Goal: Information Seeking & Learning: Learn about a topic

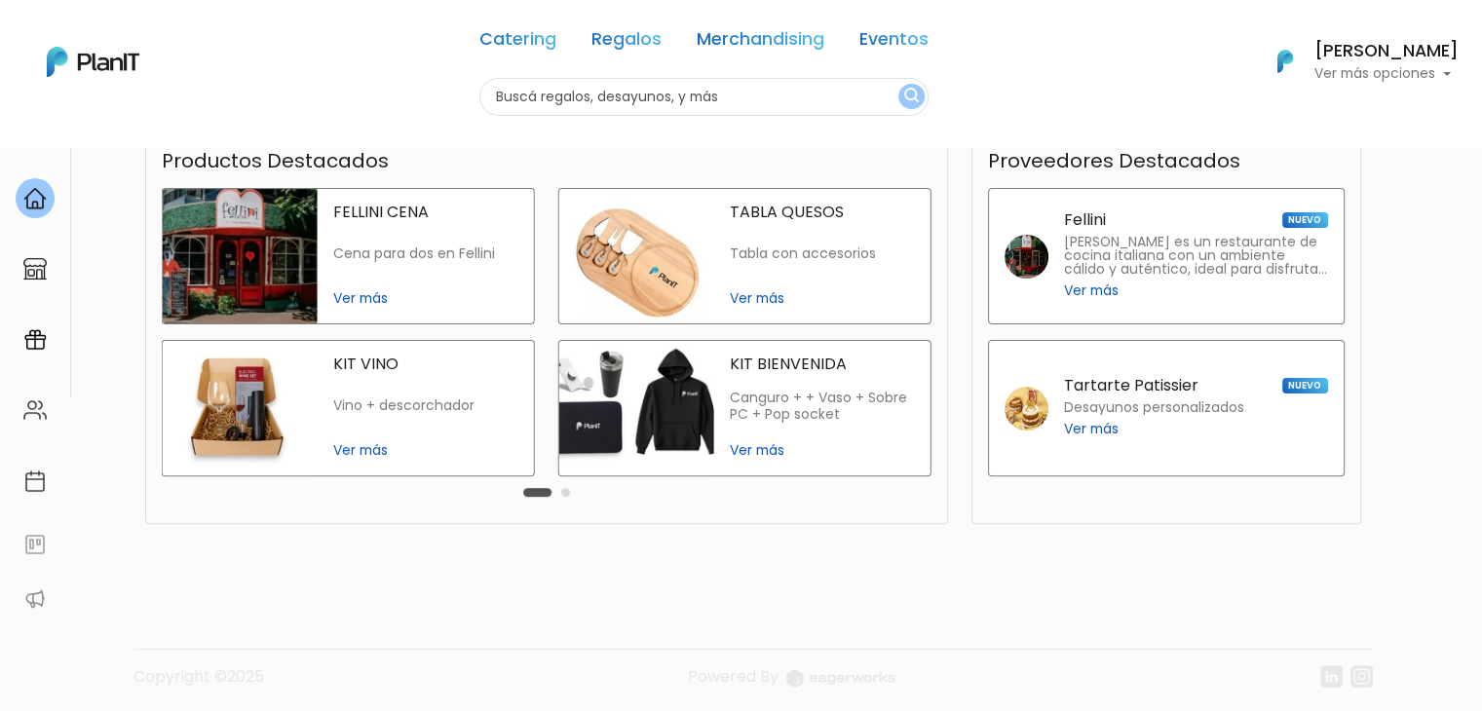
scroll to position [463, 0]
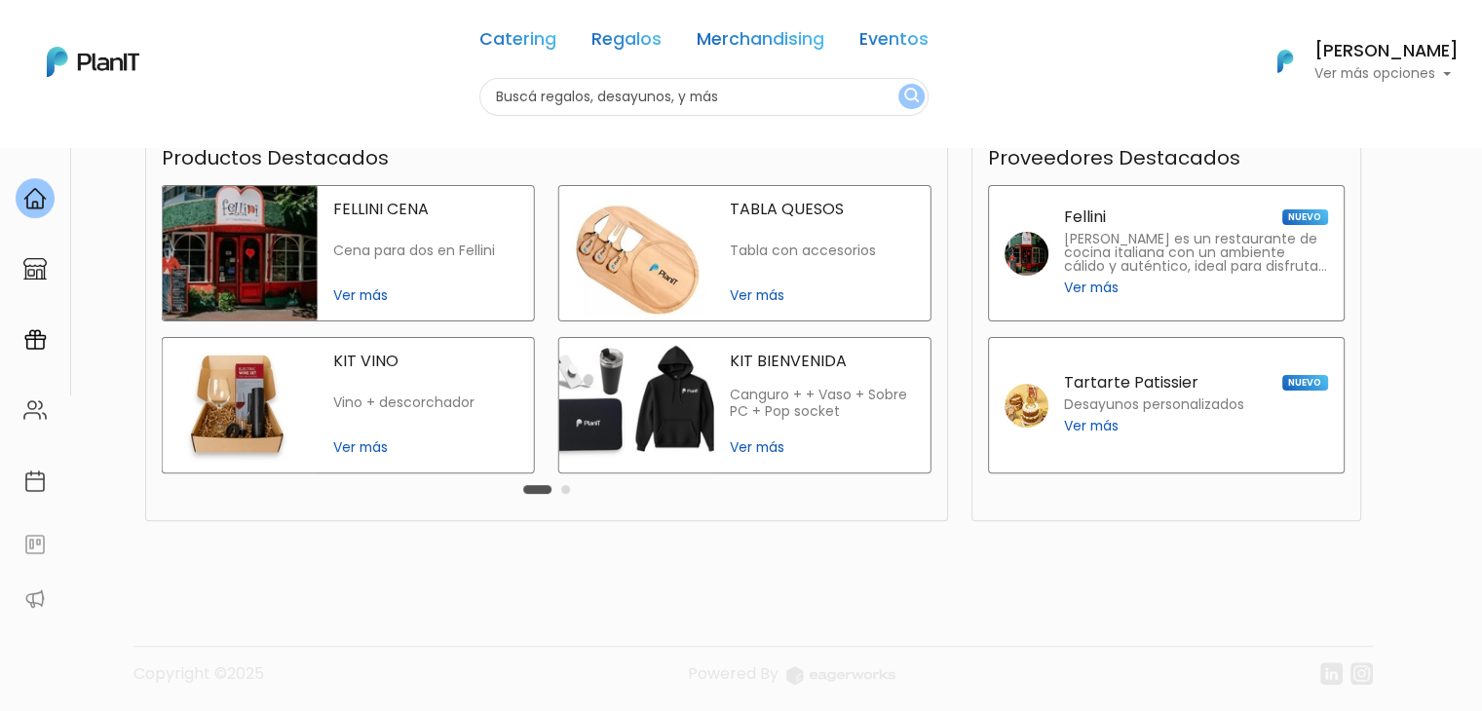
click at [666, 235] on img at bounding box center [636, 253] width 155 height 134
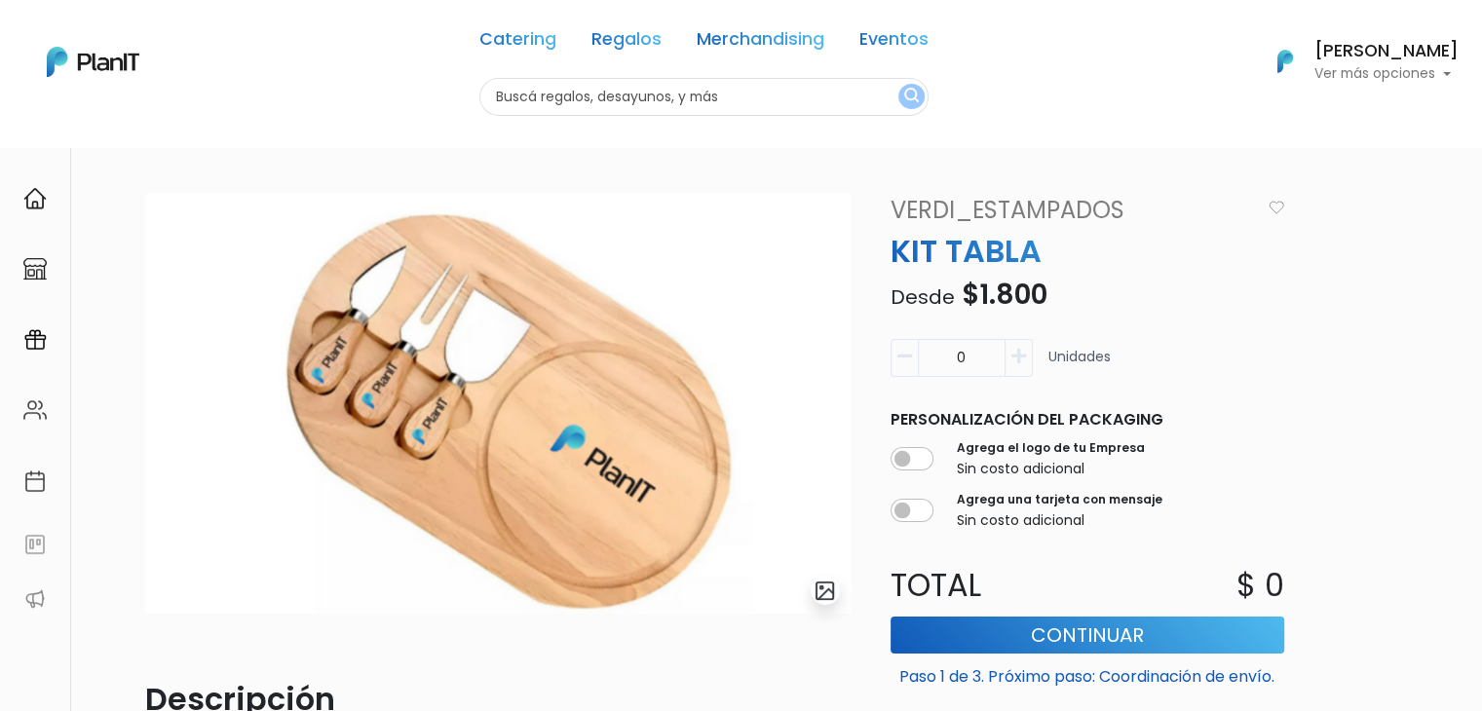
scroll to position [511, 0]
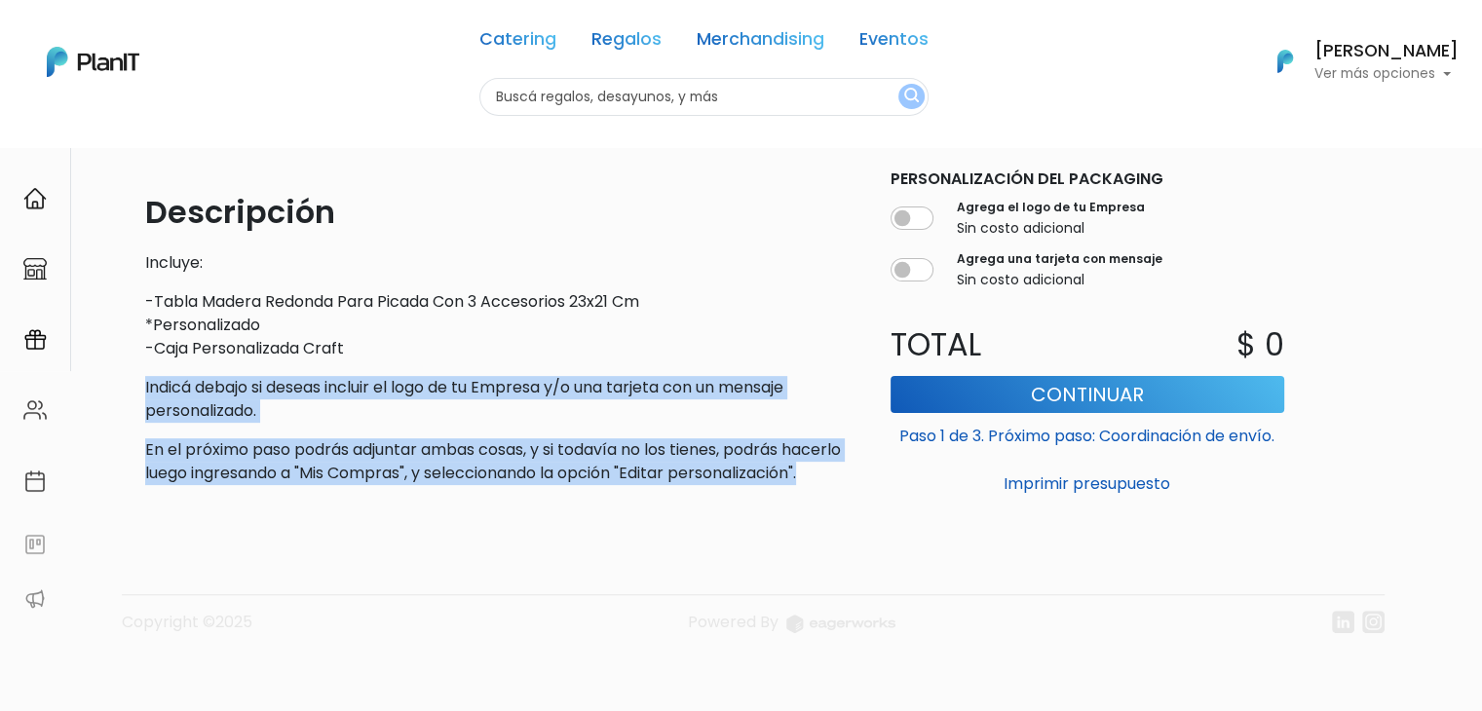
drag, startPoint x: 282, startPoint y: 467, endPoint x: 132, endPoint y: 351, distance: 189.6
click at [132, 351] on div "slide 1 of 1 Descripción Incluye: -Tabla Madera Redonda Para Picada Con 3 Acces…" at bounding box center [741, 185] width 1286 height 1052
copy div "Indicá debajo si deseas incluir el logo de tu Empresa y/o una tarjeta con un me…"
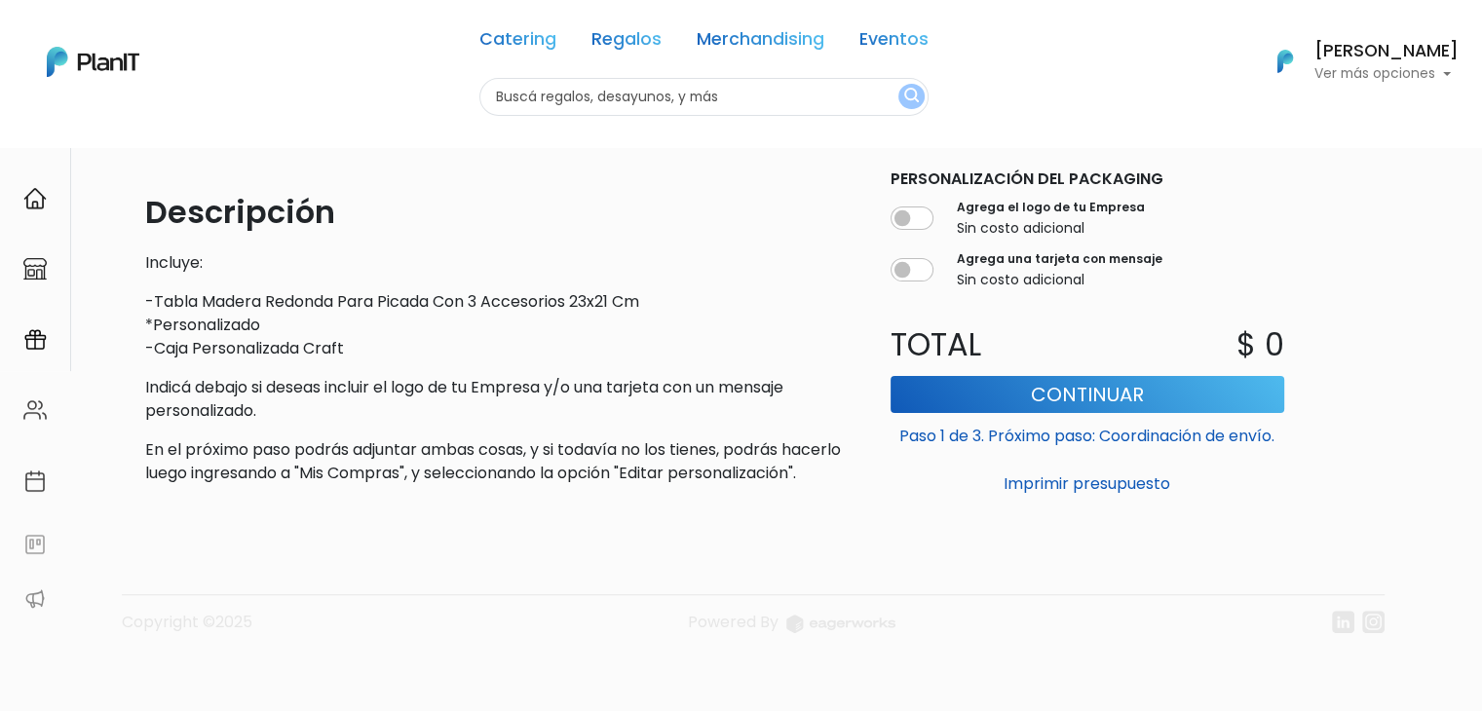
click at [620, 100] on input "text" at bounding box center [703, 97] width 449 height 38
type input "SOMBRILLA"
click at [898, 84] on button "submit" at bounding box center [911, 96] width 26 height 25
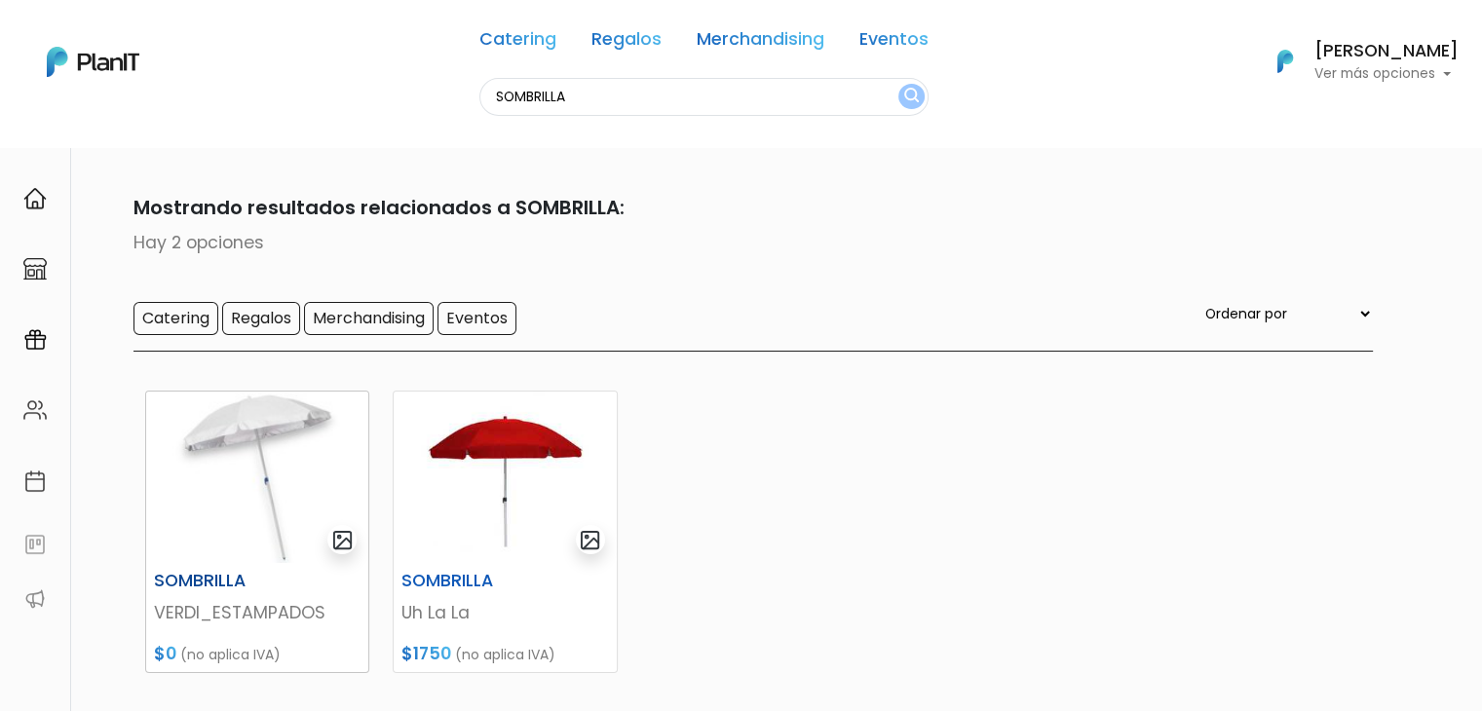
click at [154, 495] on img at bounding box center [257, 477] width 222 height 171
drag, startPoint x: 595, startPoint y: 95, endPoint x: 348, endPoint y: 146, distance: 252.8
click at [348, 146] on body "Catering Regalos Merchandising Eventos [GEOGRAPHIC_DATA] Catering Regalos Merch…" at bounding box center [741, 355] width 1482 height 711
click at [257, 484] on img at bounding box center [257, 477] width 222 height 171
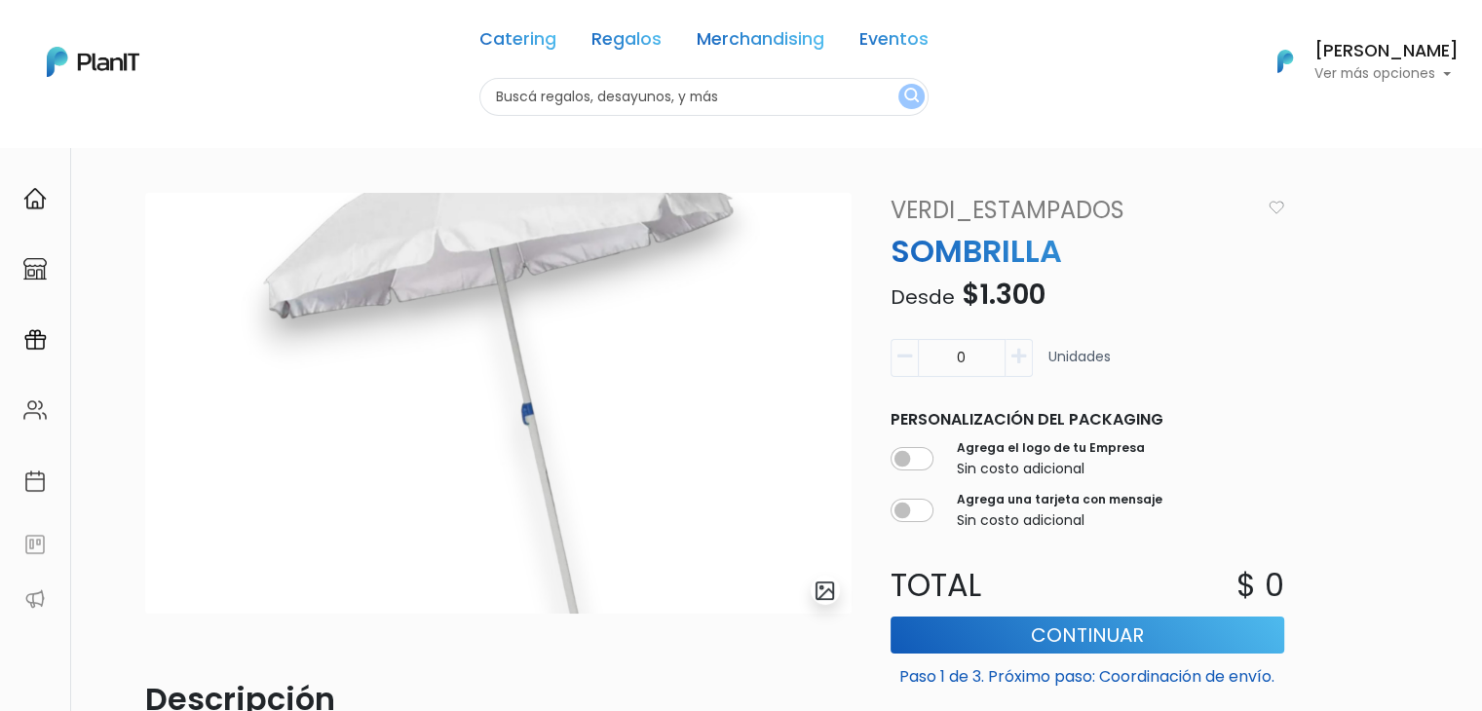
click at [963, 203] on link "VERDI_ESTAMPADOS" at bounding box center [1070, 210] width 382 height 35
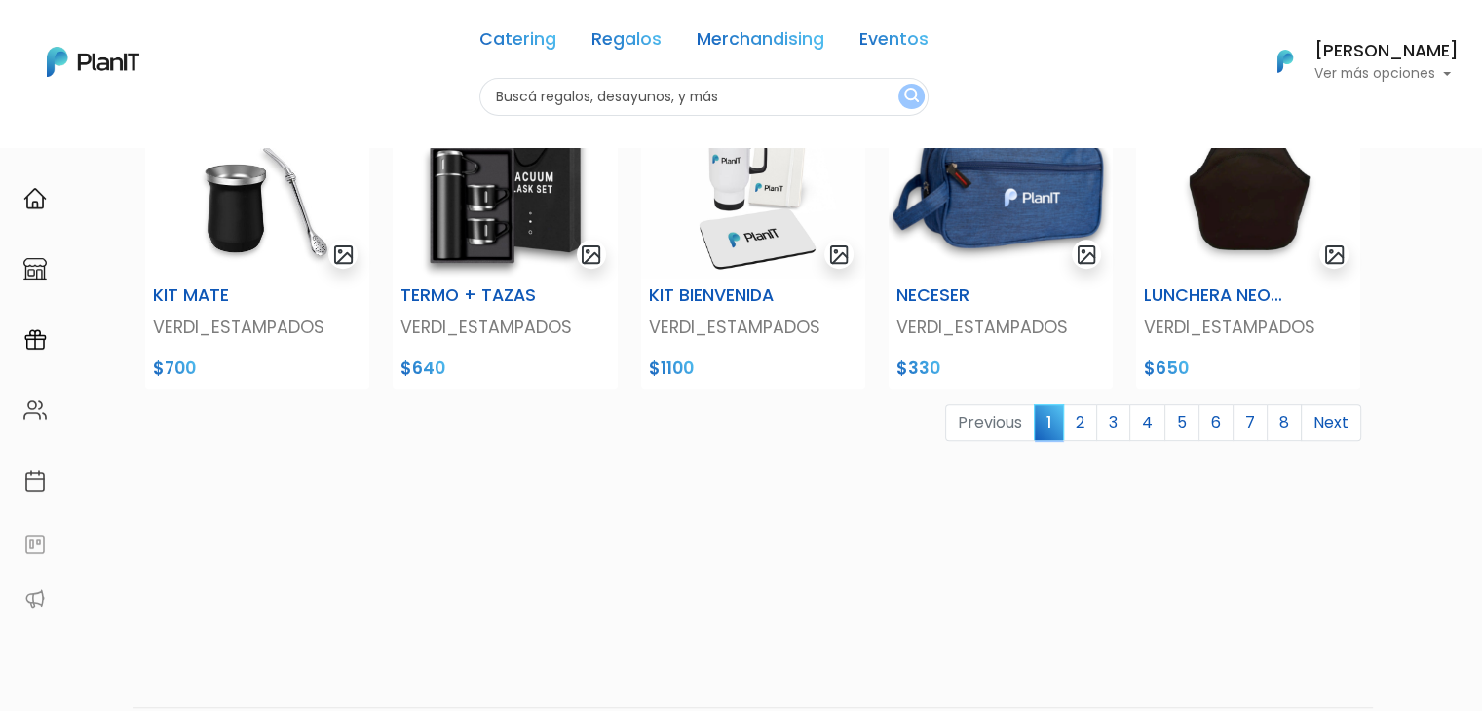
scroll to position [818, 0]
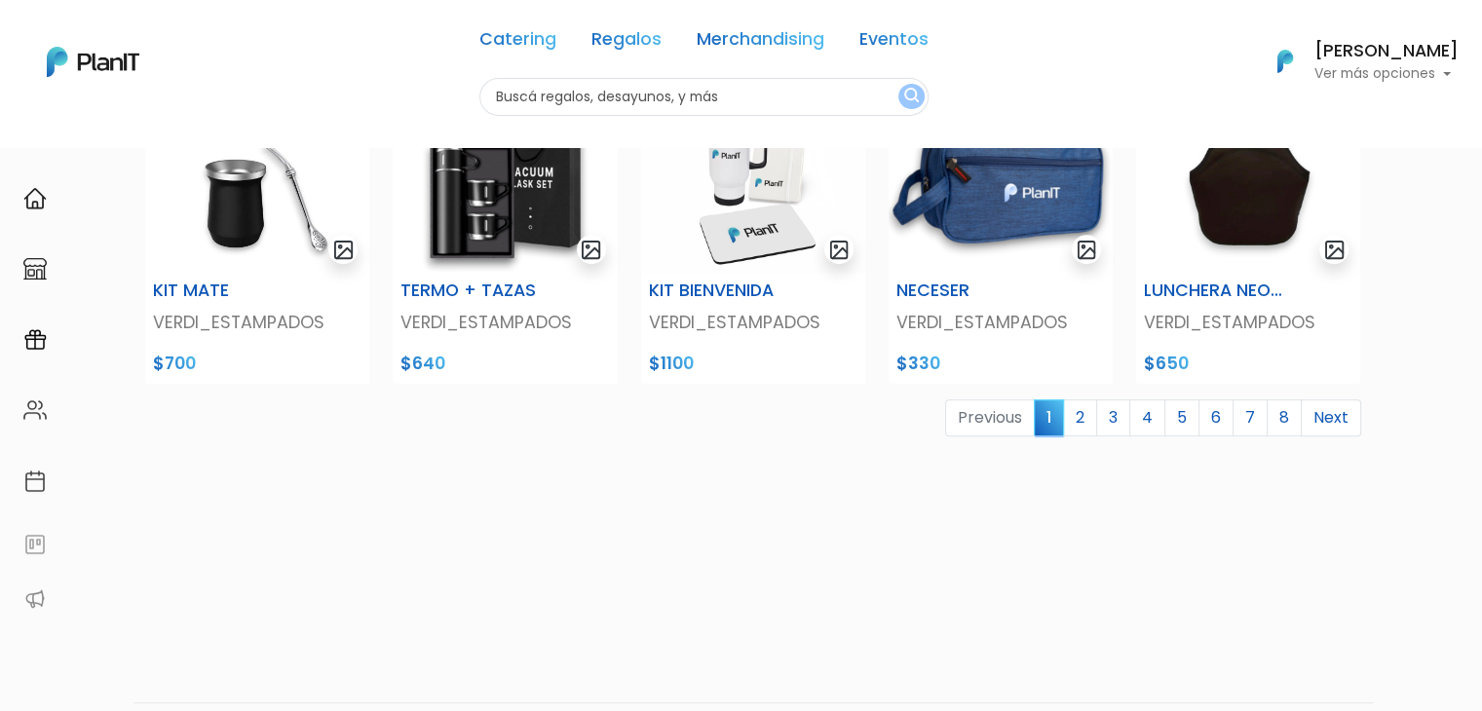
drag, startPoint x: 1492, startPoint y: 107, endPoint x: 1495, endPoint y: 455, distance: 347.9
click at [1283, 410] on link "8" at bounding box center [1284, 417] width 35 height 37
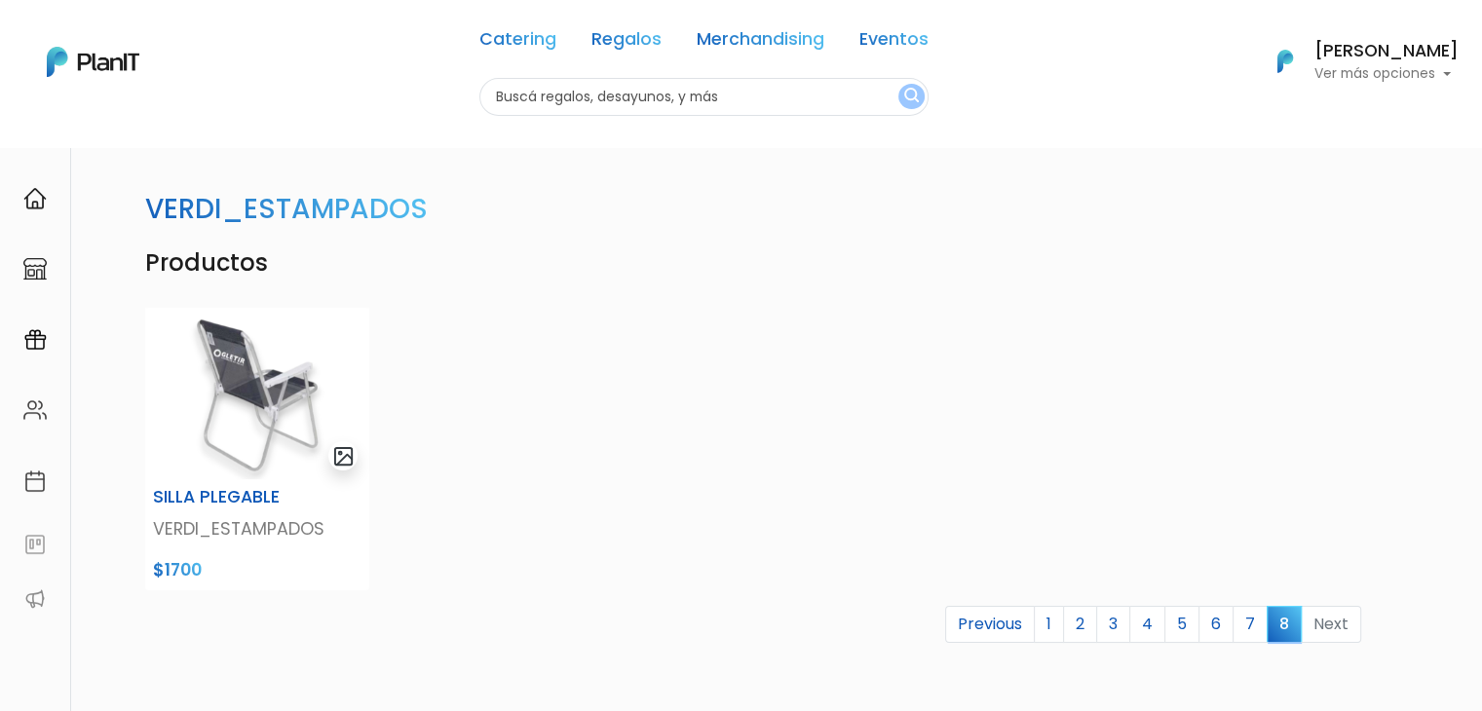
click at [1255, 622] on link "7" at bounding box center [1250, 624] width 35 height 37
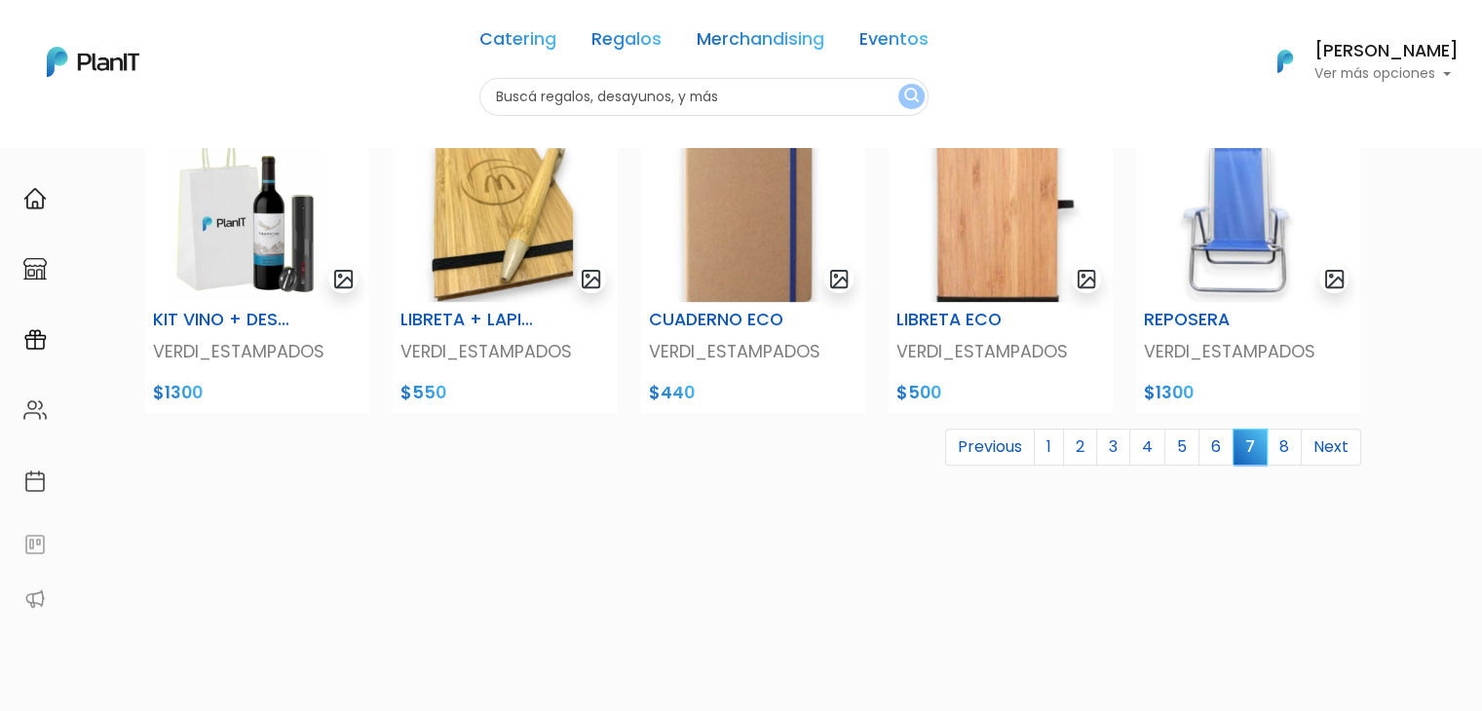
scroll to position [791, 0]
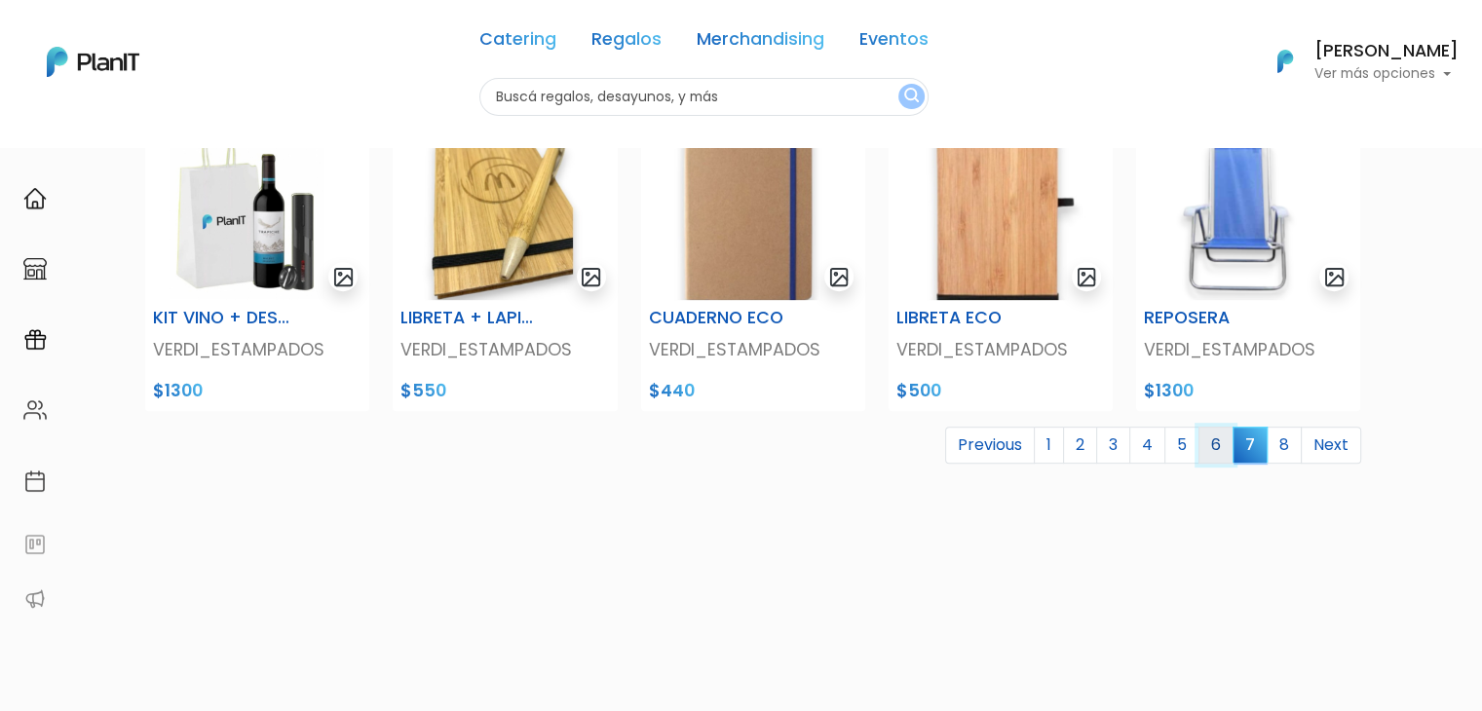
click at [1217, 442] on link "6" at bounding box center [1215, 445] width 35 height 37
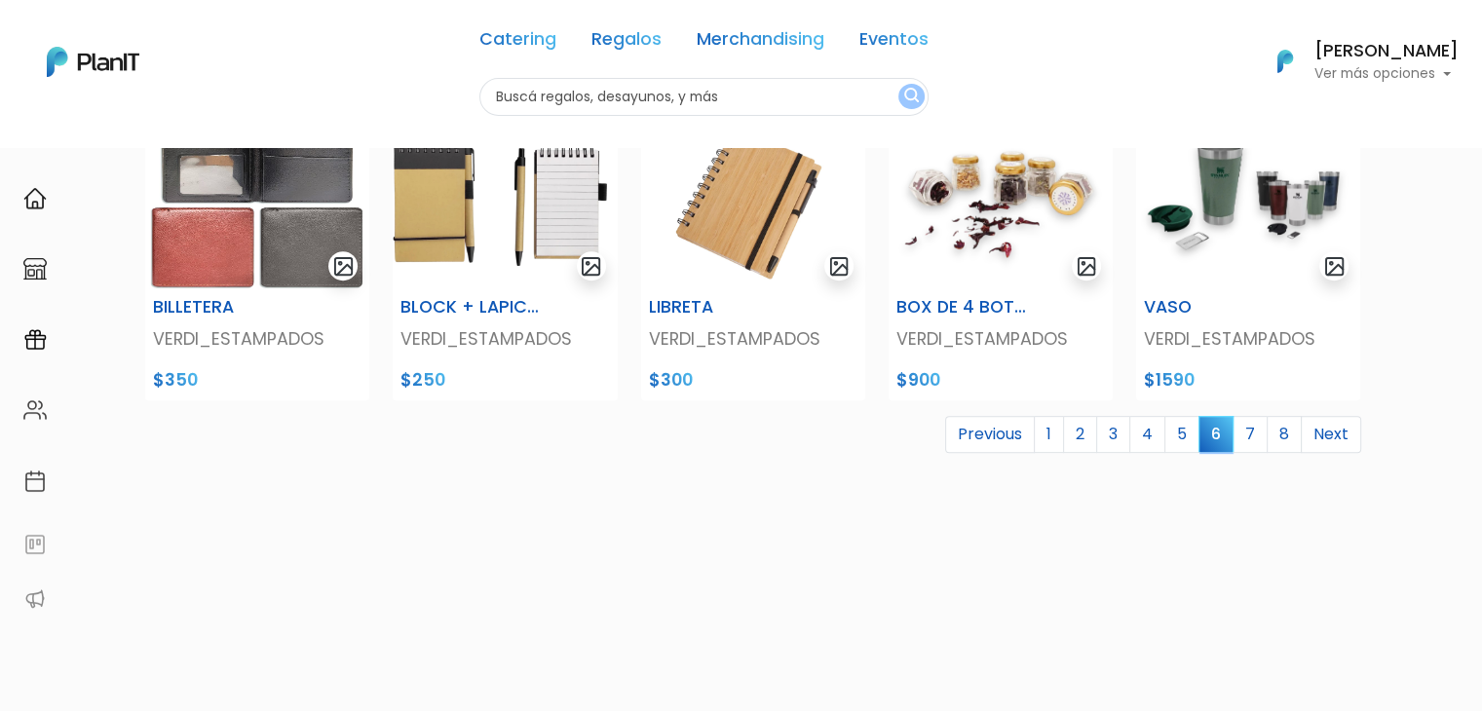
scroll to position [804, 0]
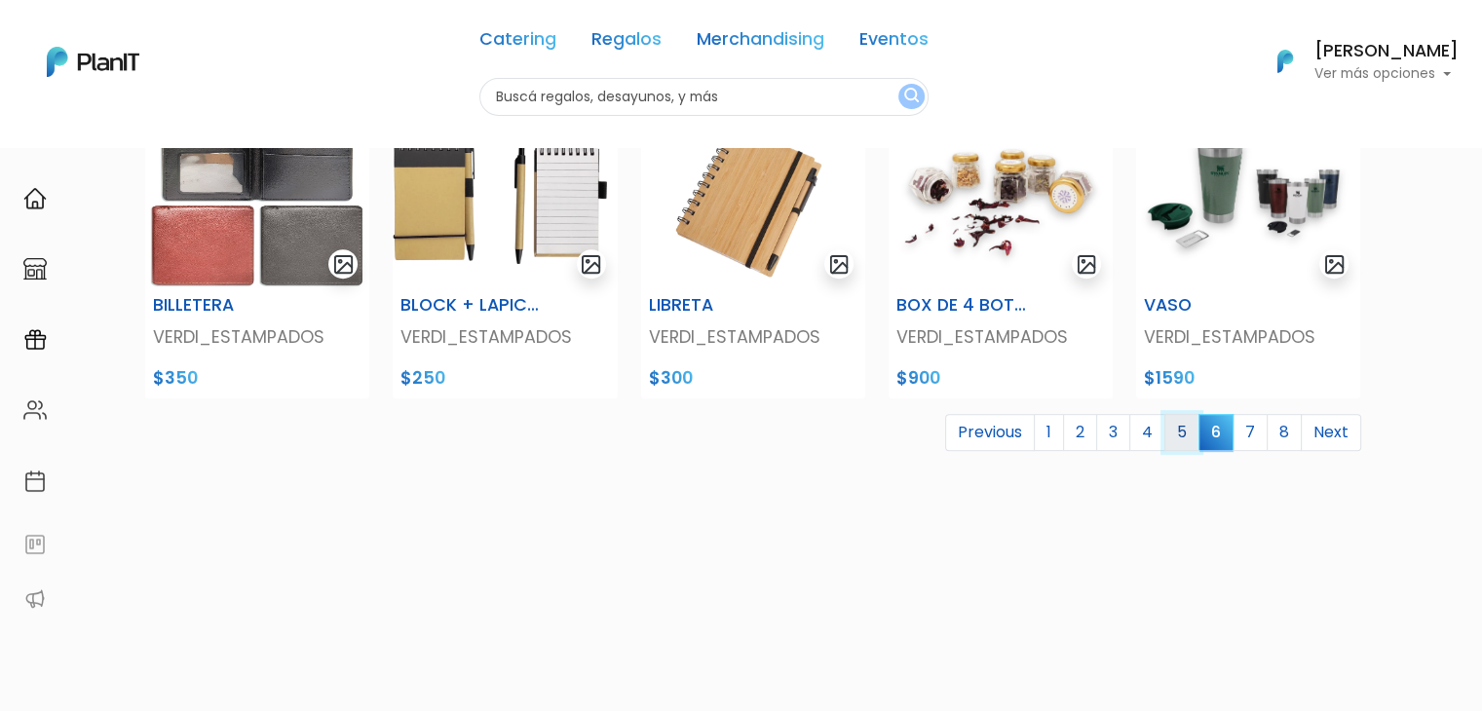
click at [1177, 430] on link "5" at bounding box center [1181, 432] width 35 height 37
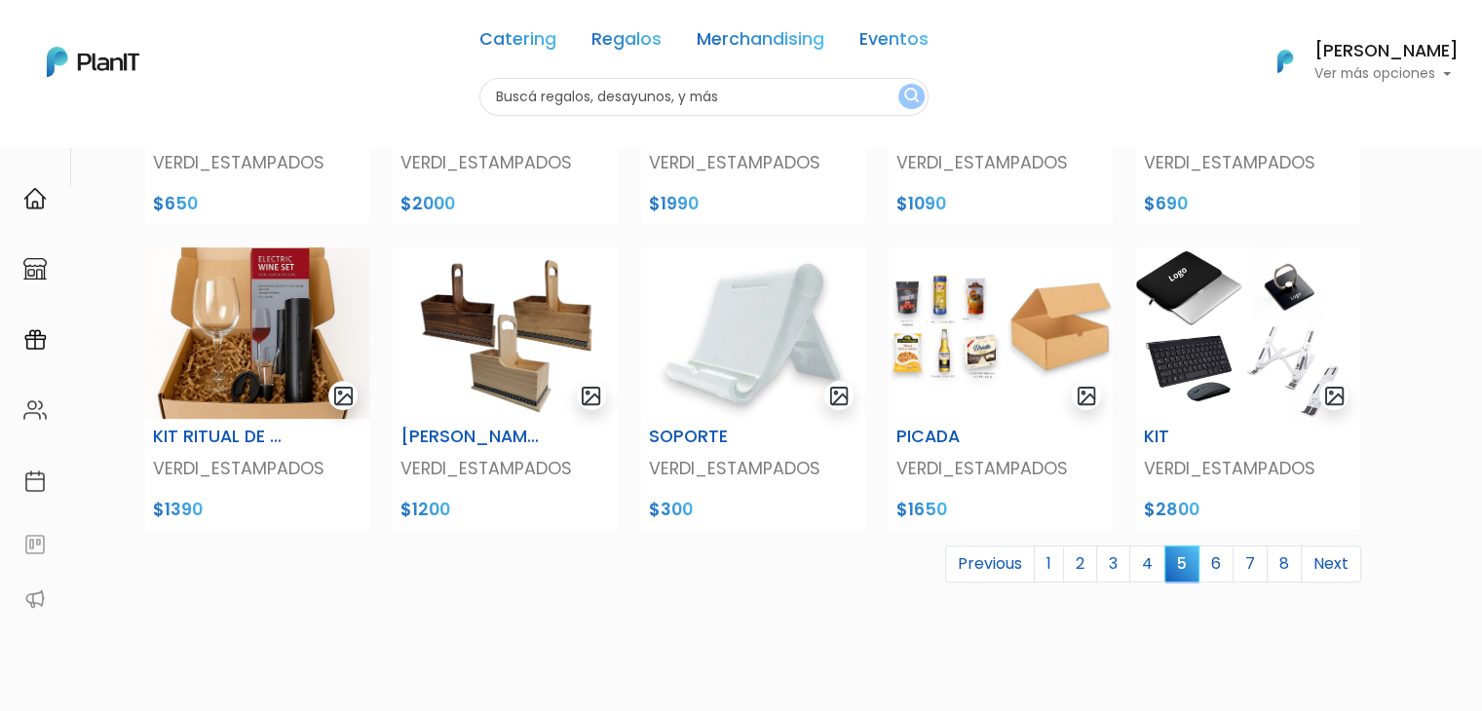
scroll to position [768, 0]
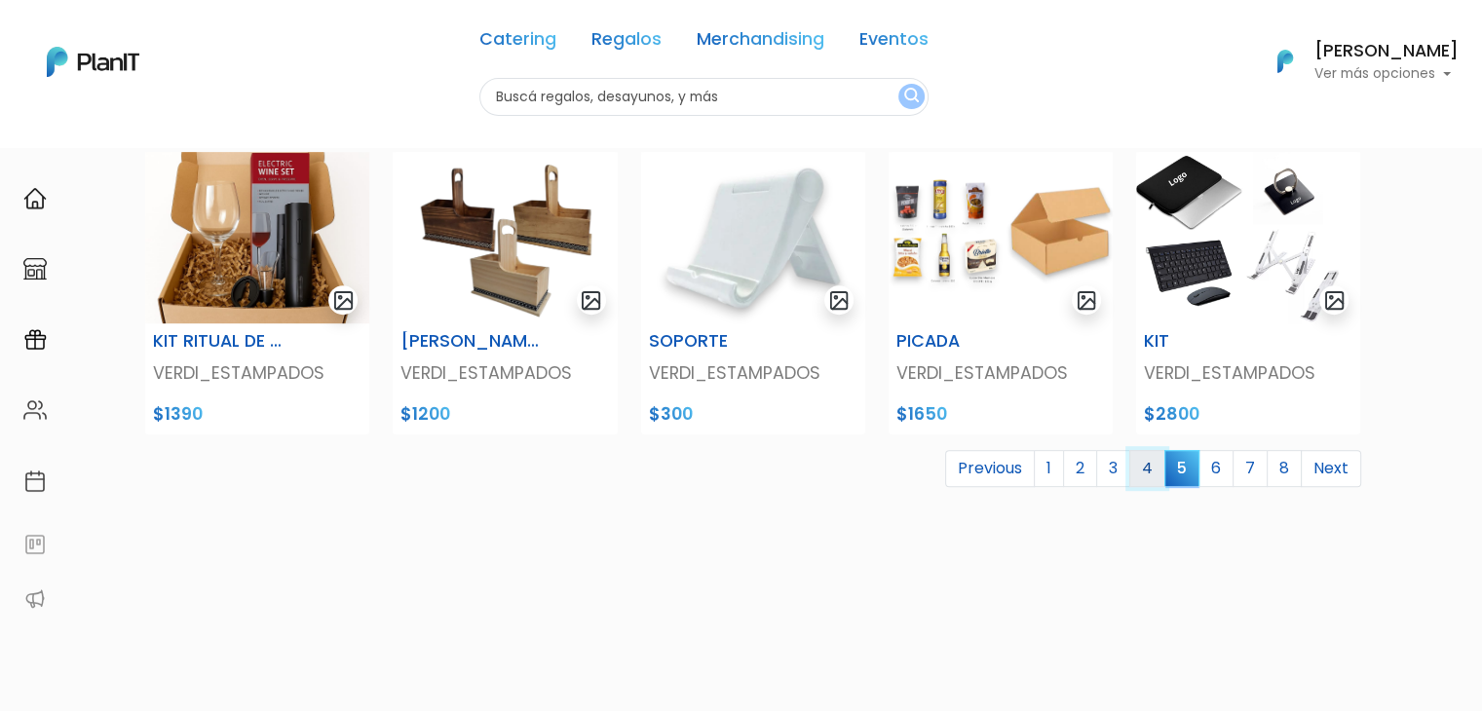
click at [1148, 460] on link "4" at bounding box center [1147, 468] width 36 height 37
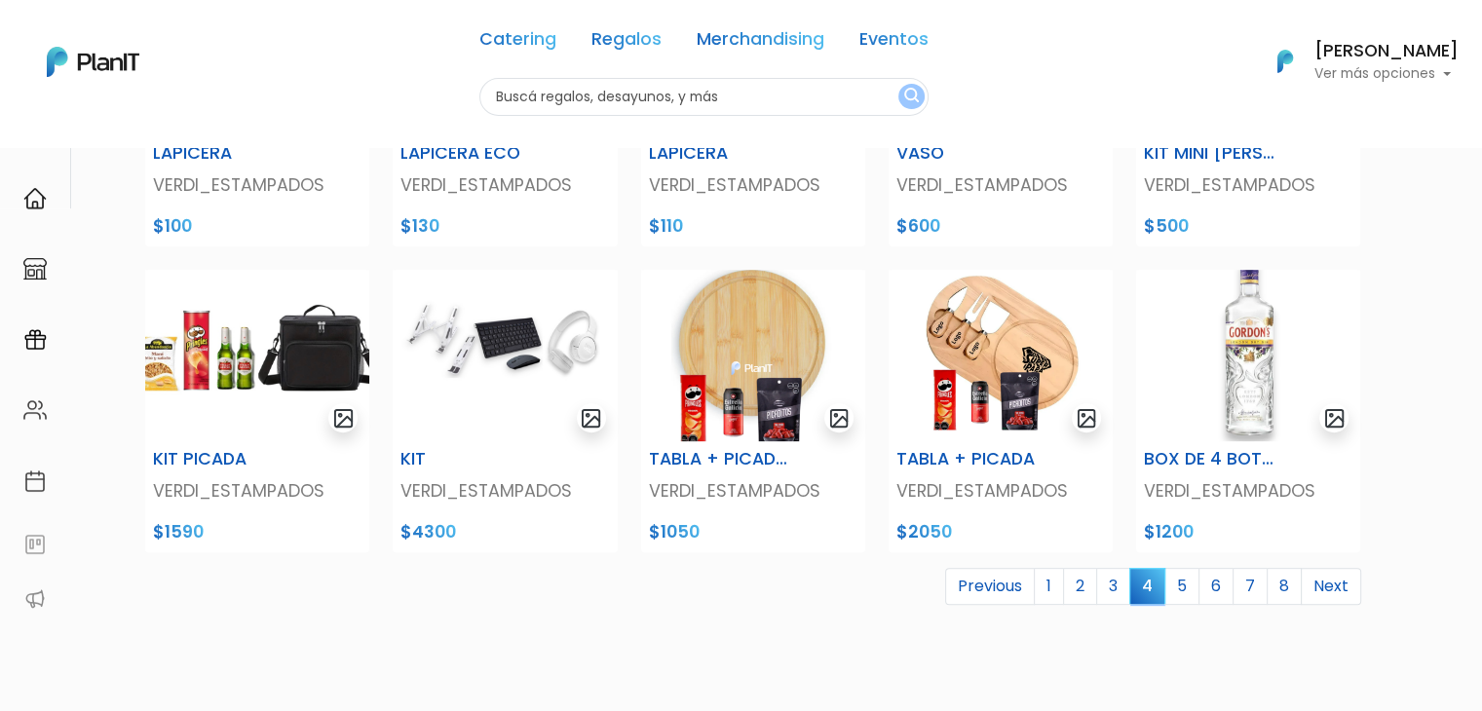
scroll to position [647, 0]
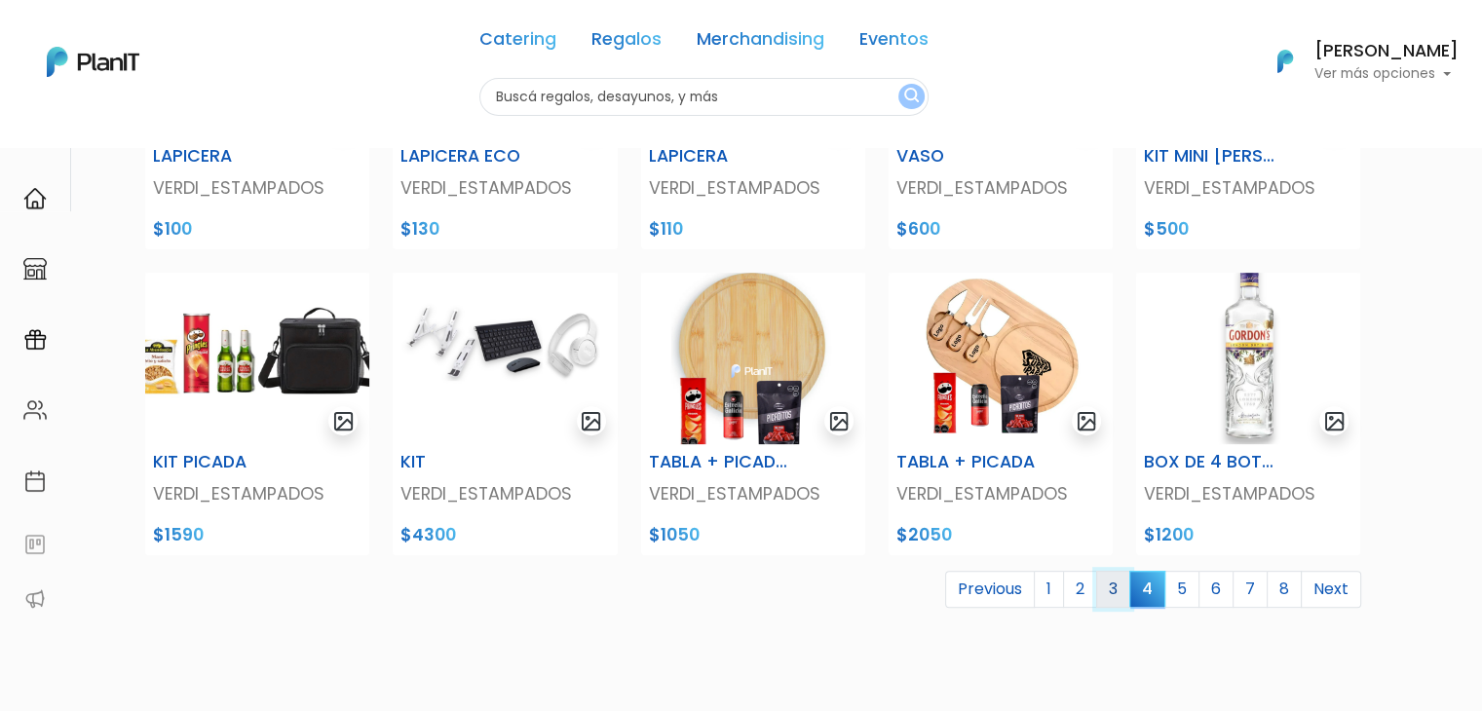
click at [1121, 589] on link "3" at bounding box center [1113, 589] width 34 height 37
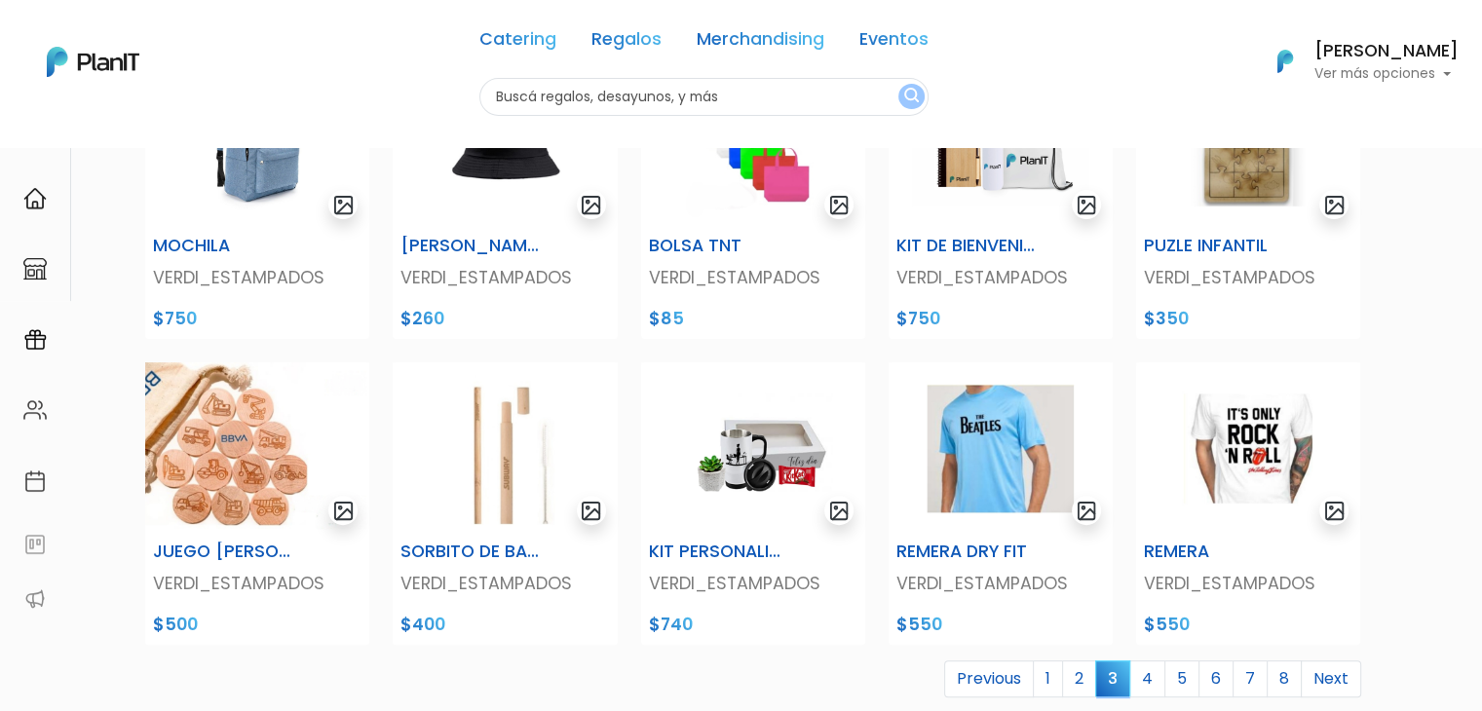
scroll to position [626, 0]
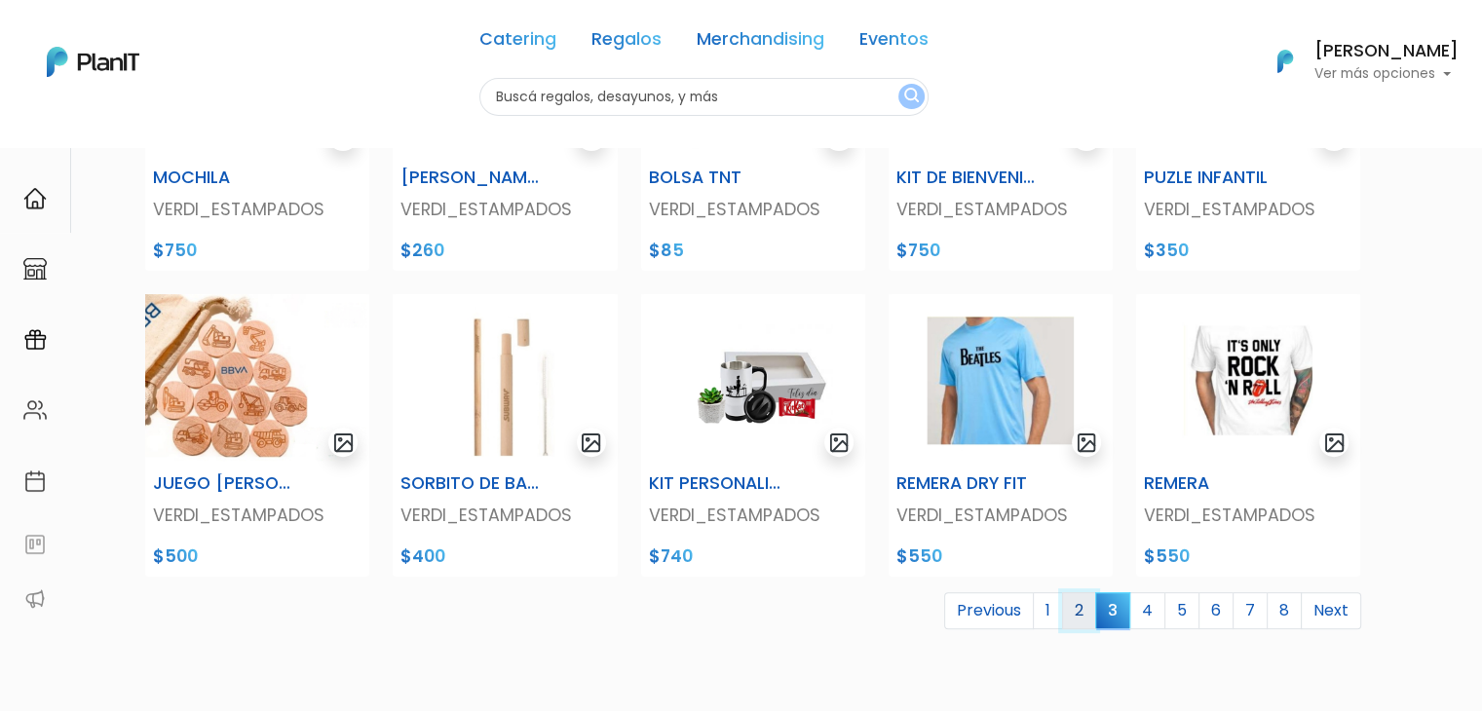
click at [1084, 609] on link "2" at bounding box center [1079, 610] width 34 height 37
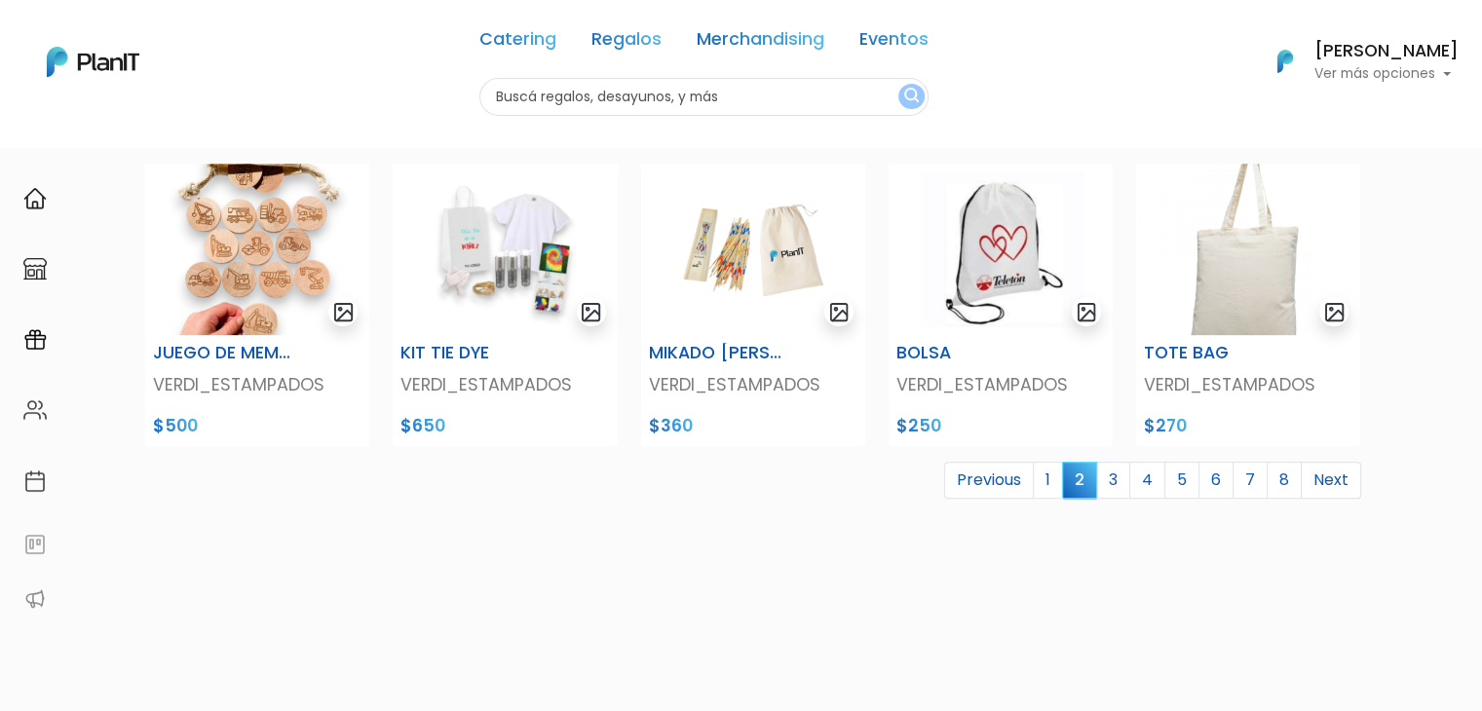
scroll to position [776, 0]
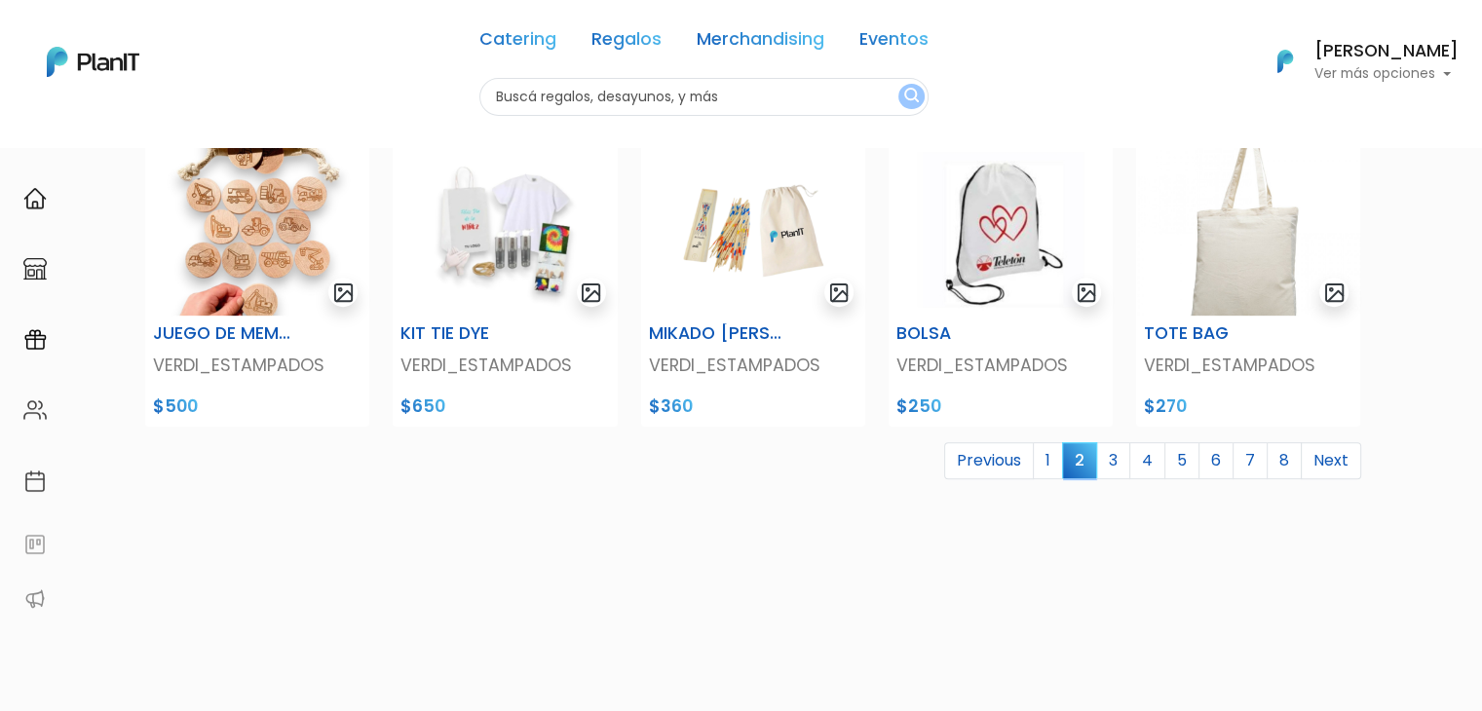
drag, startPoint x: 1496, startPoint y: 219, endPoint x: 1495, endPoint y: 549, distance: 329.3
click at [1057, 459] on link "1" at bounding box center [1048, 460] width 30 height 37
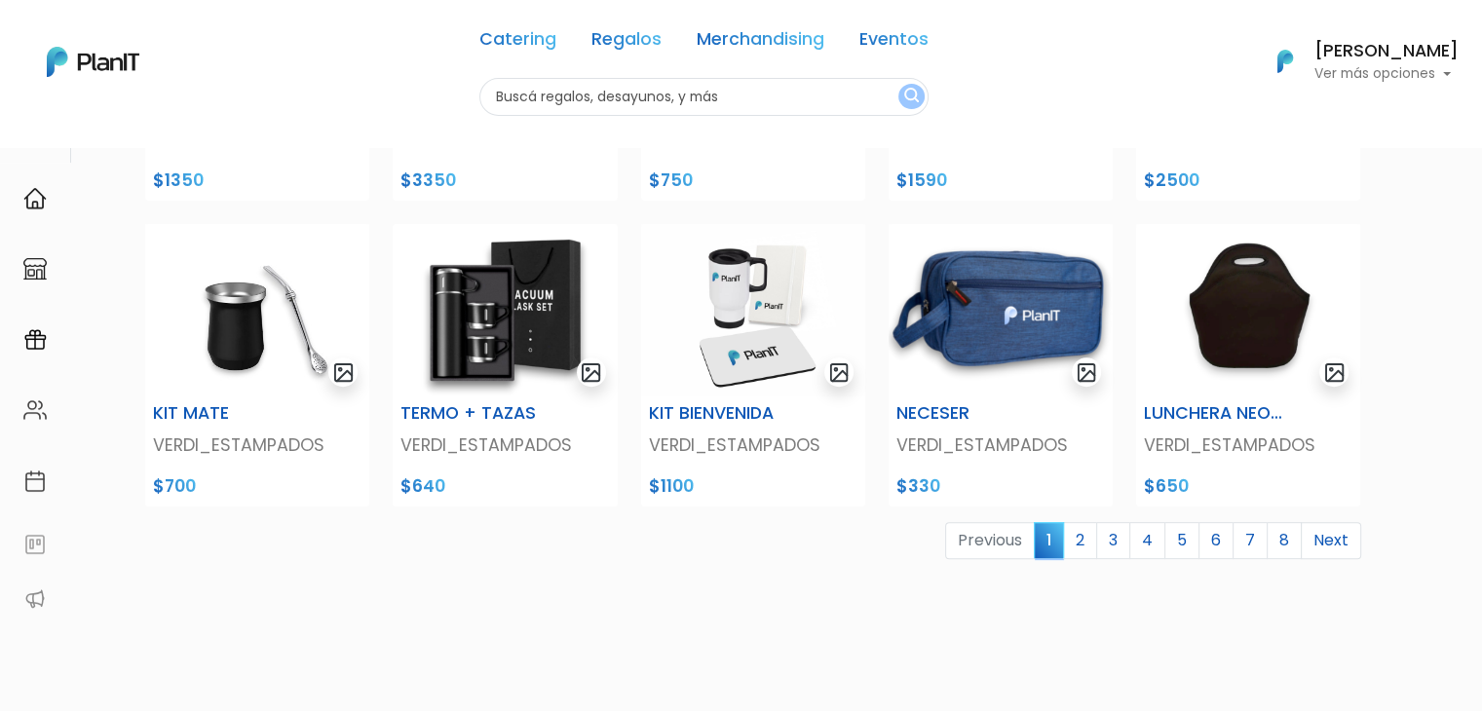
scroll to position [713, 0]
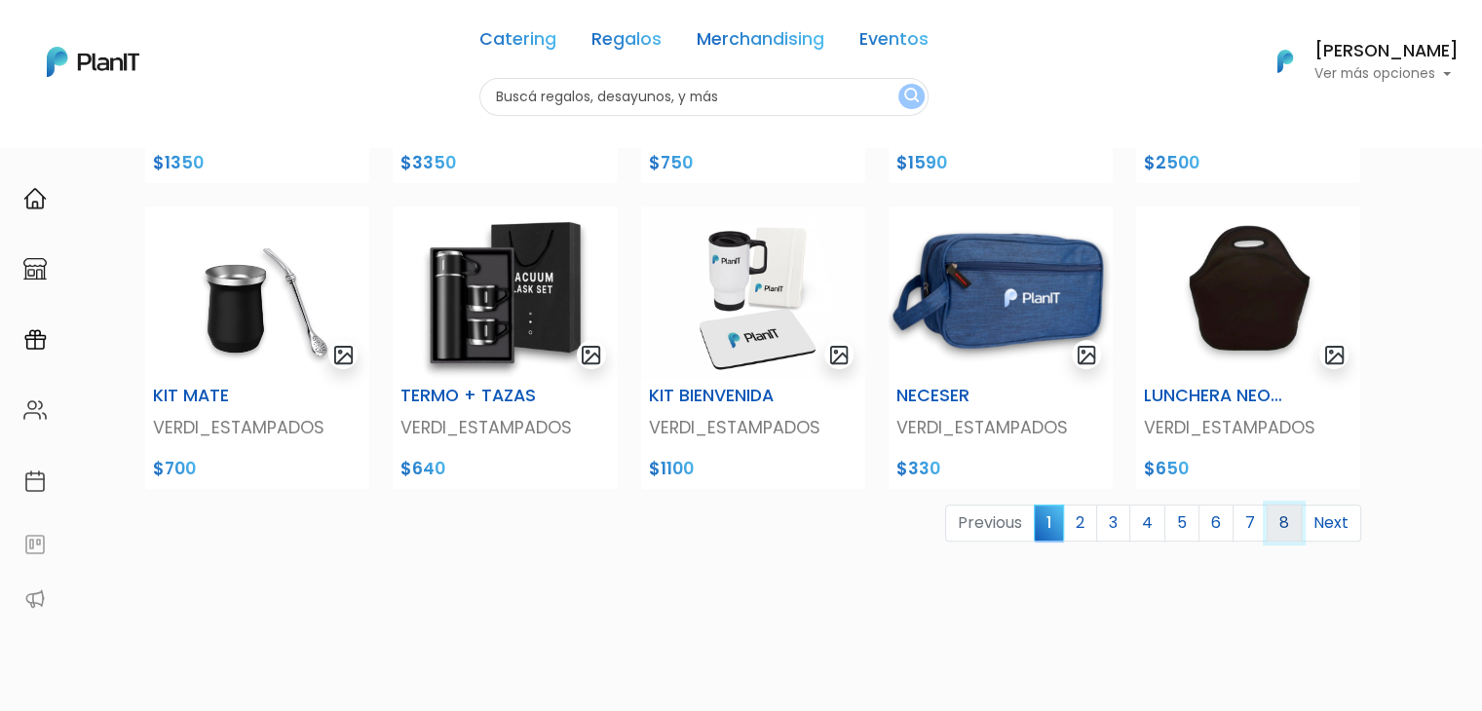
click at [1283, 515] on link "8" at bounding box center [1284, 523] width 35 height 37
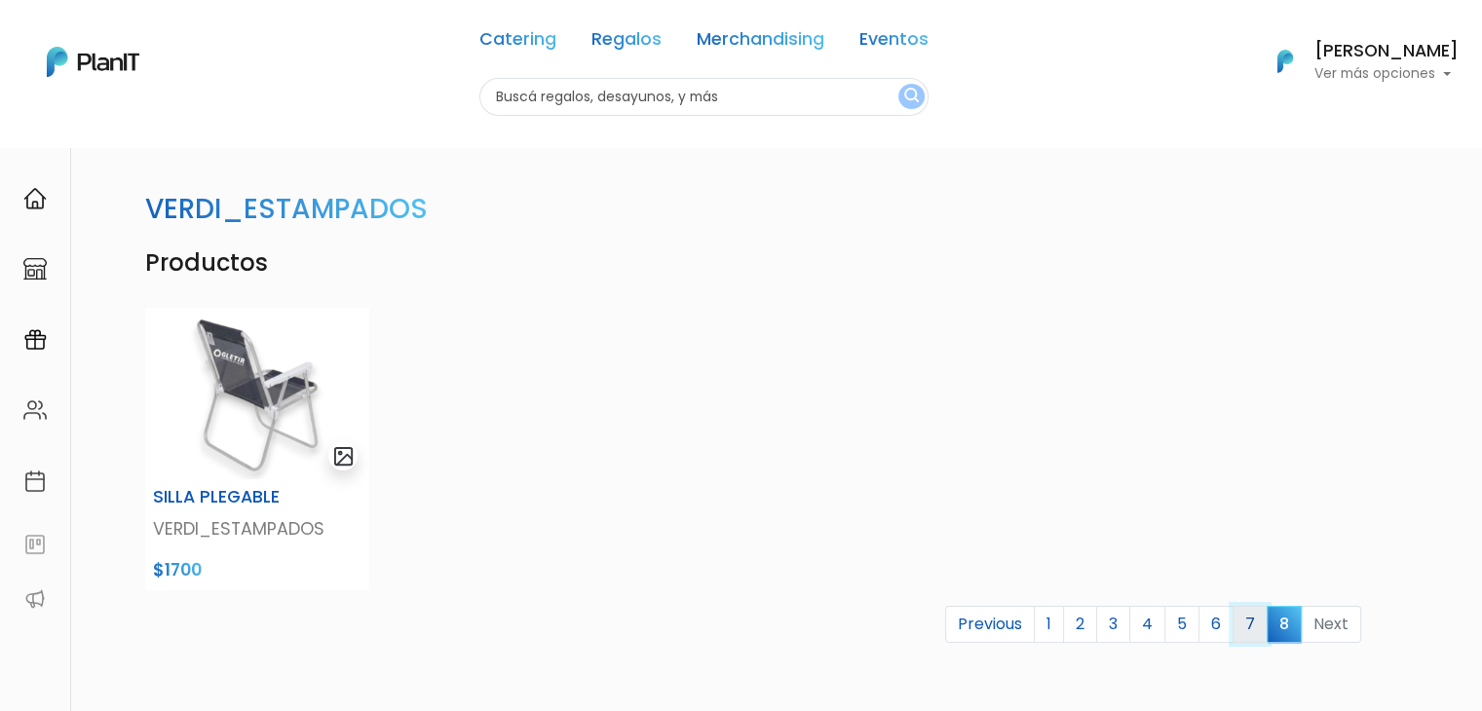
click at [1252, 619] on link "7" at bounding box center [1250, 624] width 35 height 37
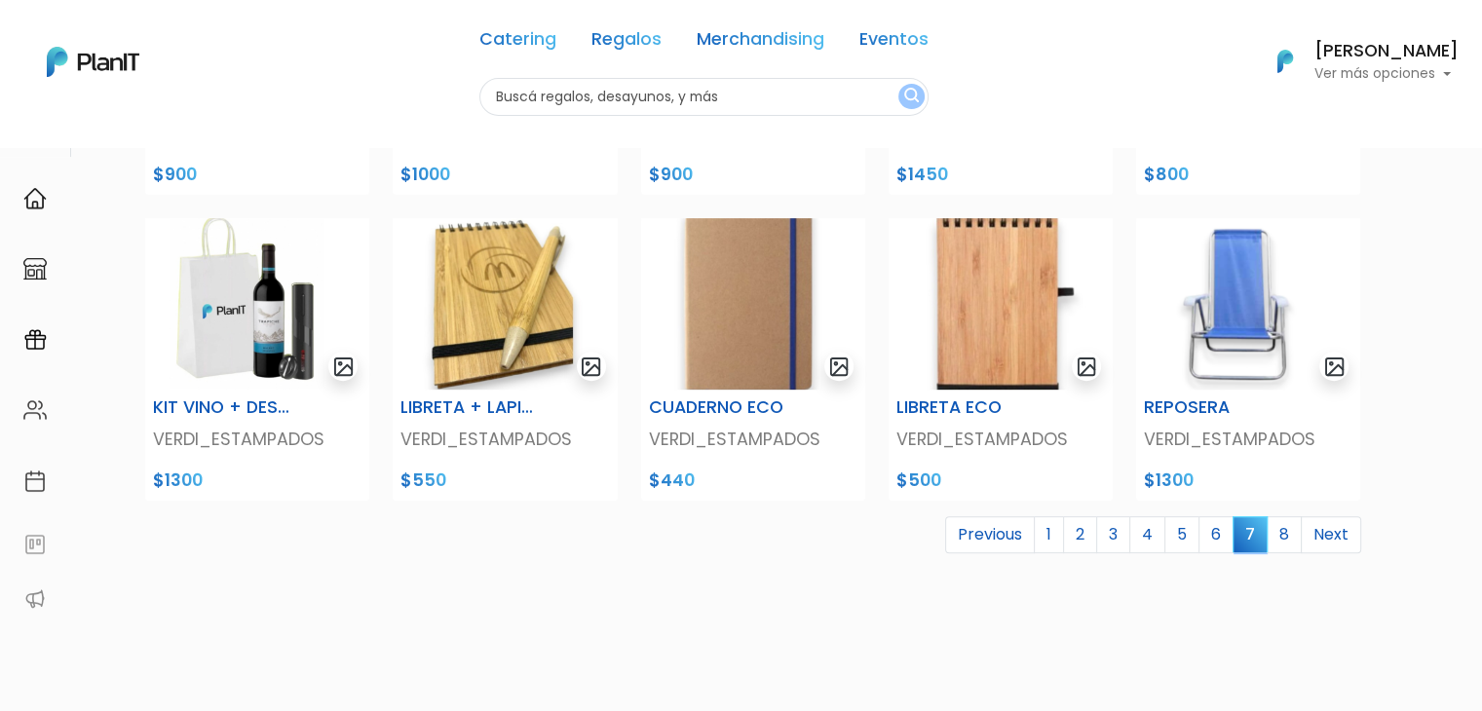
scroll to position [706, 0]
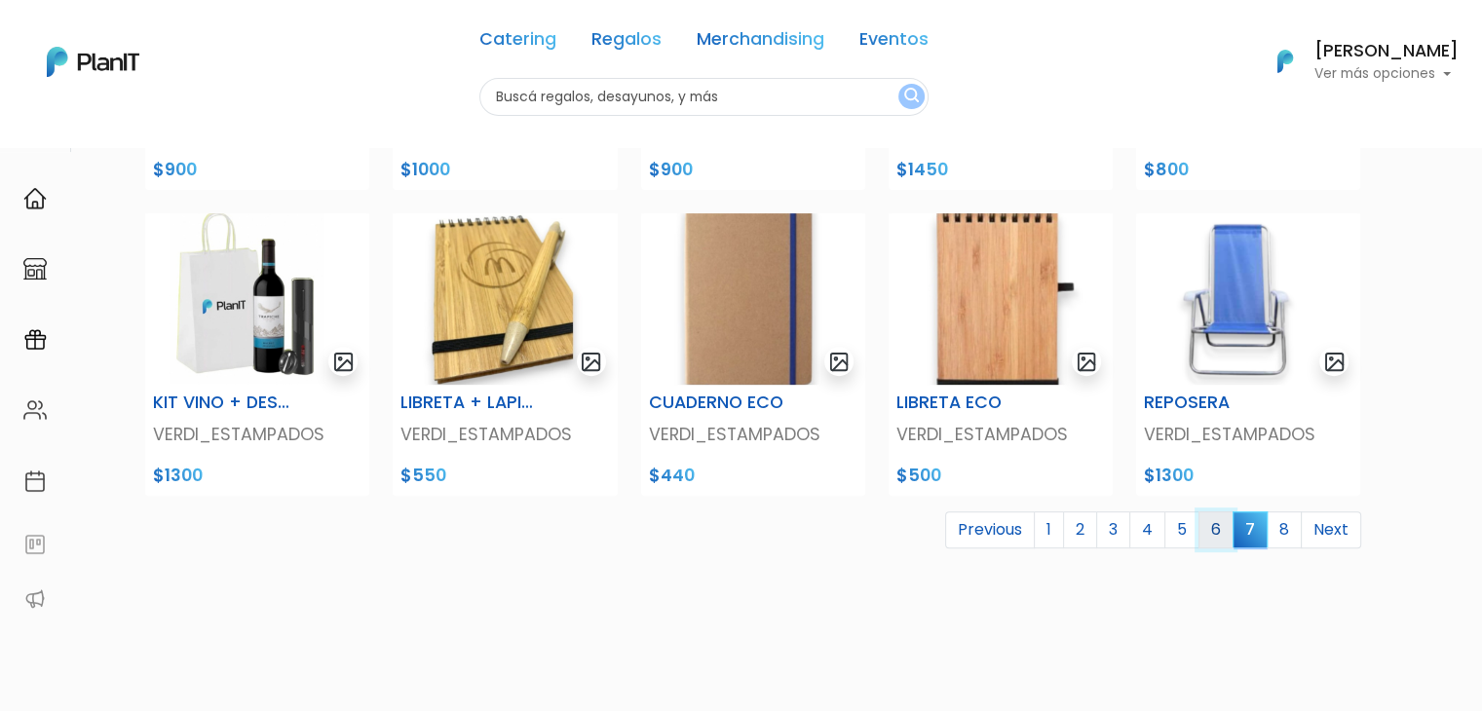
click at [1207, 534] on link "6" at bounding box center [1215, 530] width 35 height 37
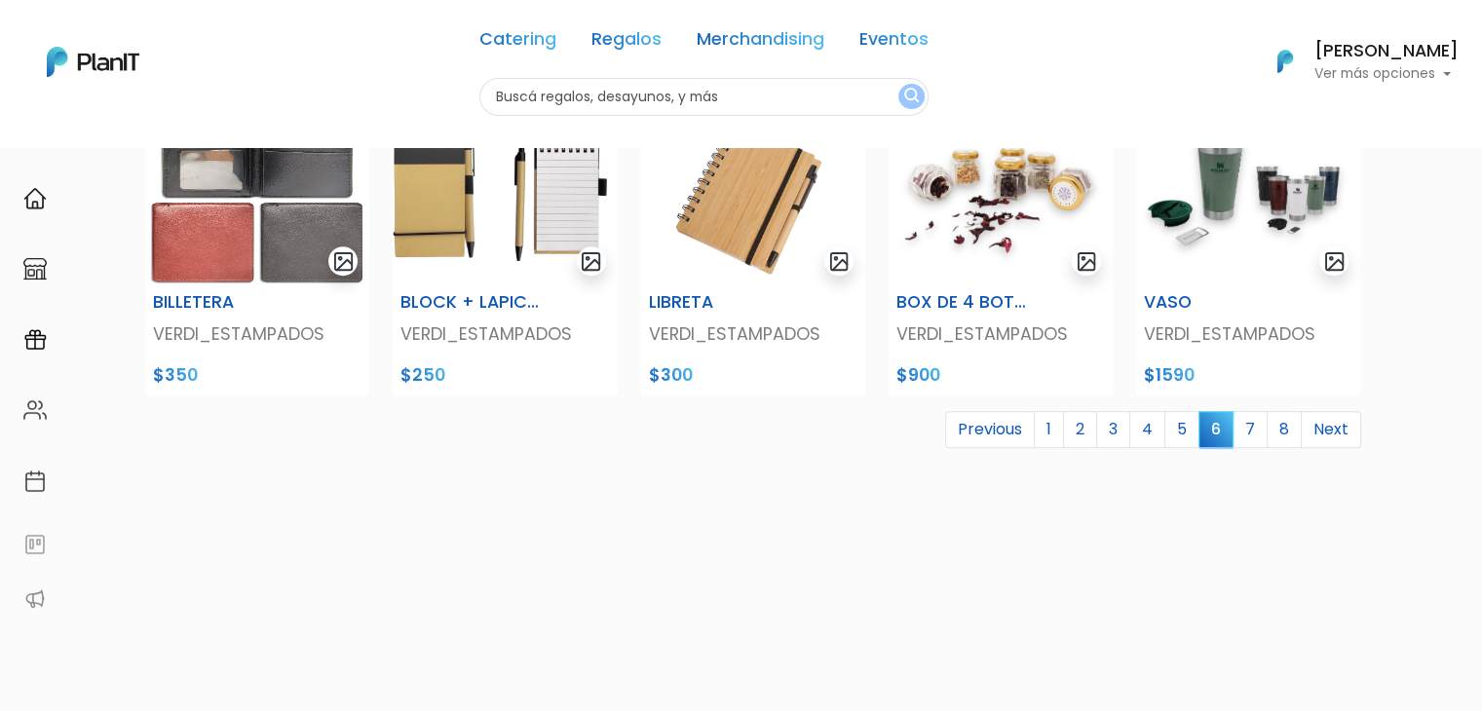
scroll to position [817, 0]
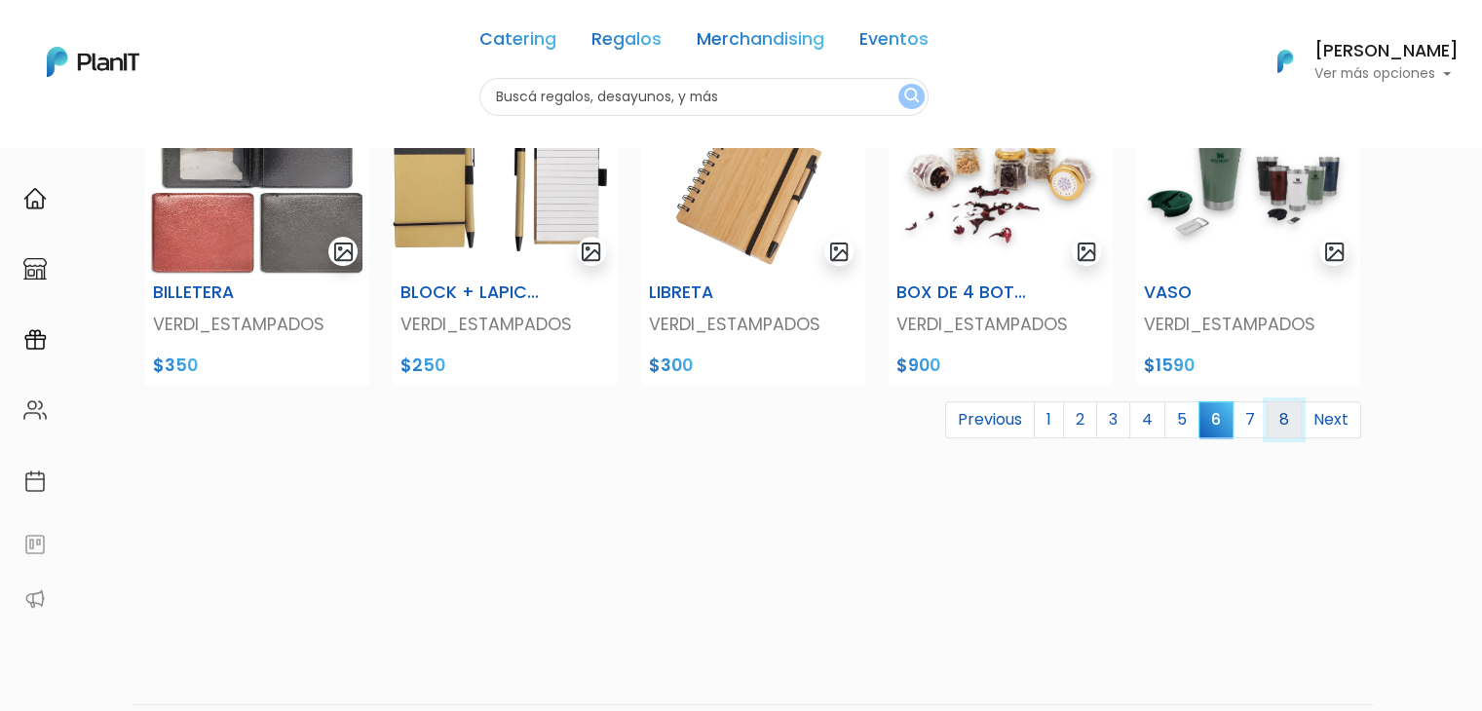
click at [1295, 411] on link "8" at bounding box center [1284, 419] width 35 height 37
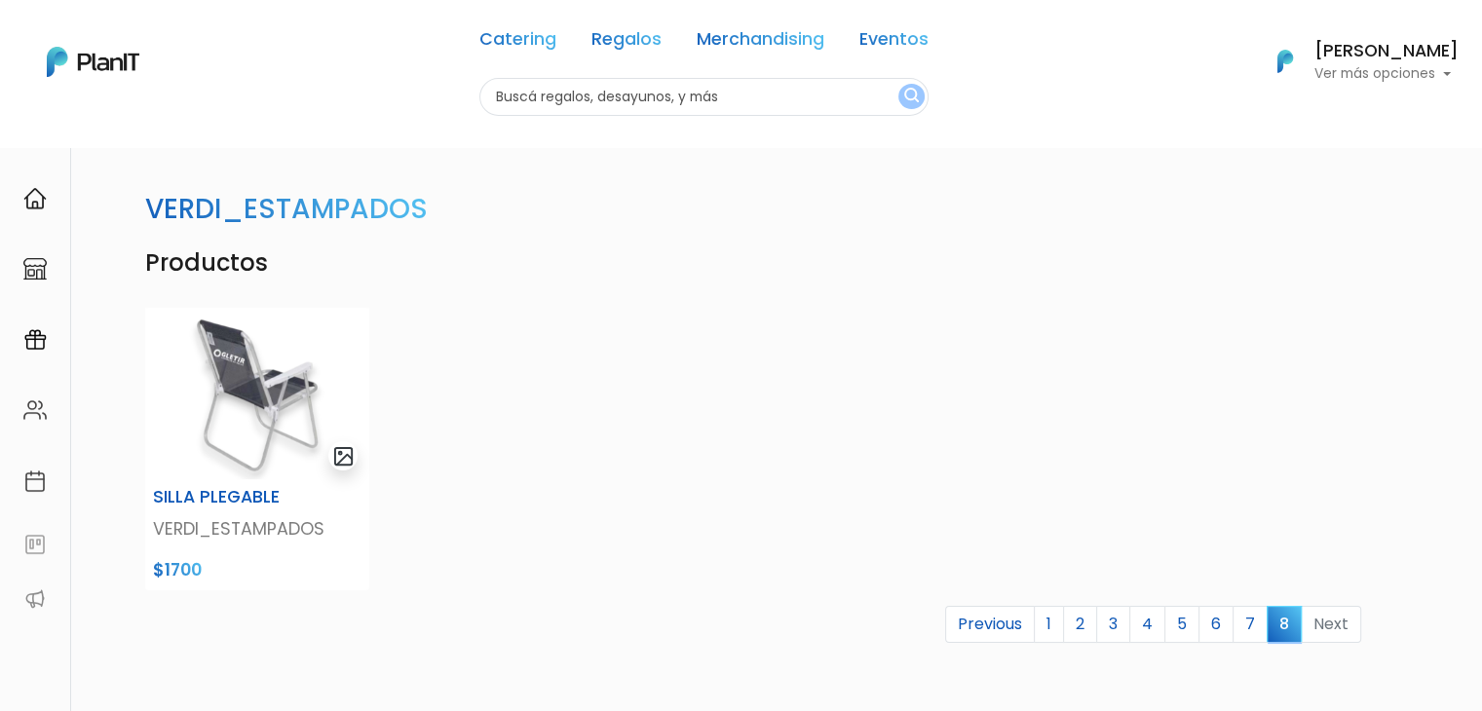
drag, startPoint x: 1253, startPoint y: 990, endPoint x: 1263, endPoint y: 996, distance: 11.4
click at [1249, 624] on link "7" at bounding box center [1250, 624] width 35 height 37
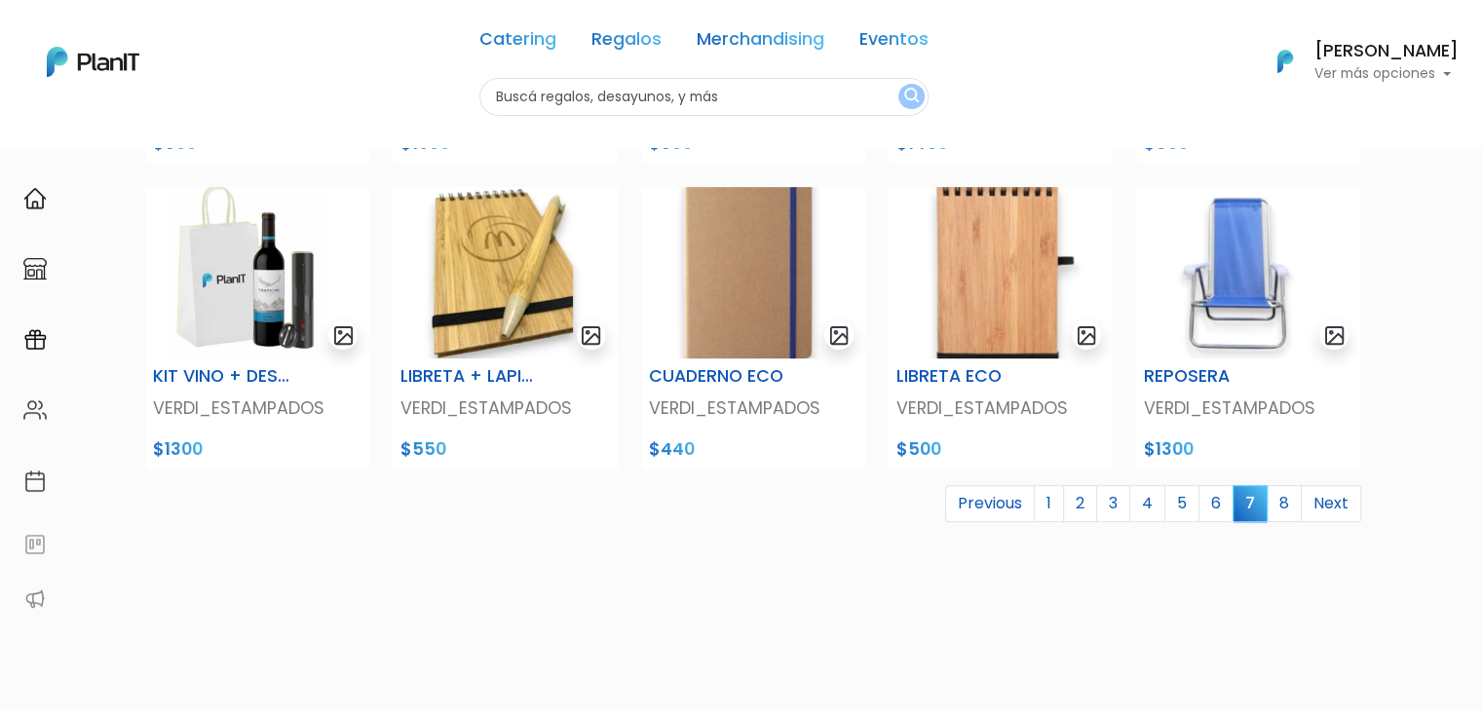
scroll to position [748, 0]
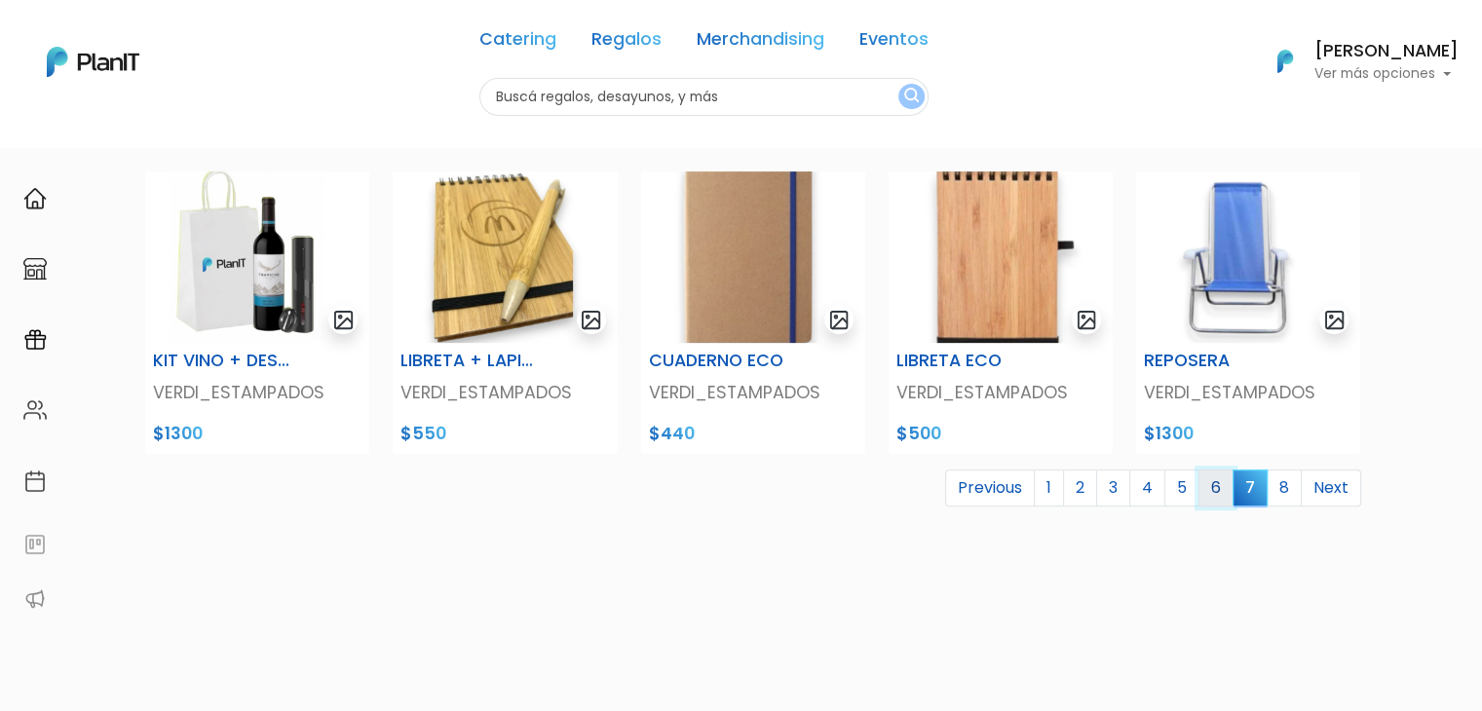
click at [1211, 489] on link "6" at bounding box center [1215, 488] width 35 height 37
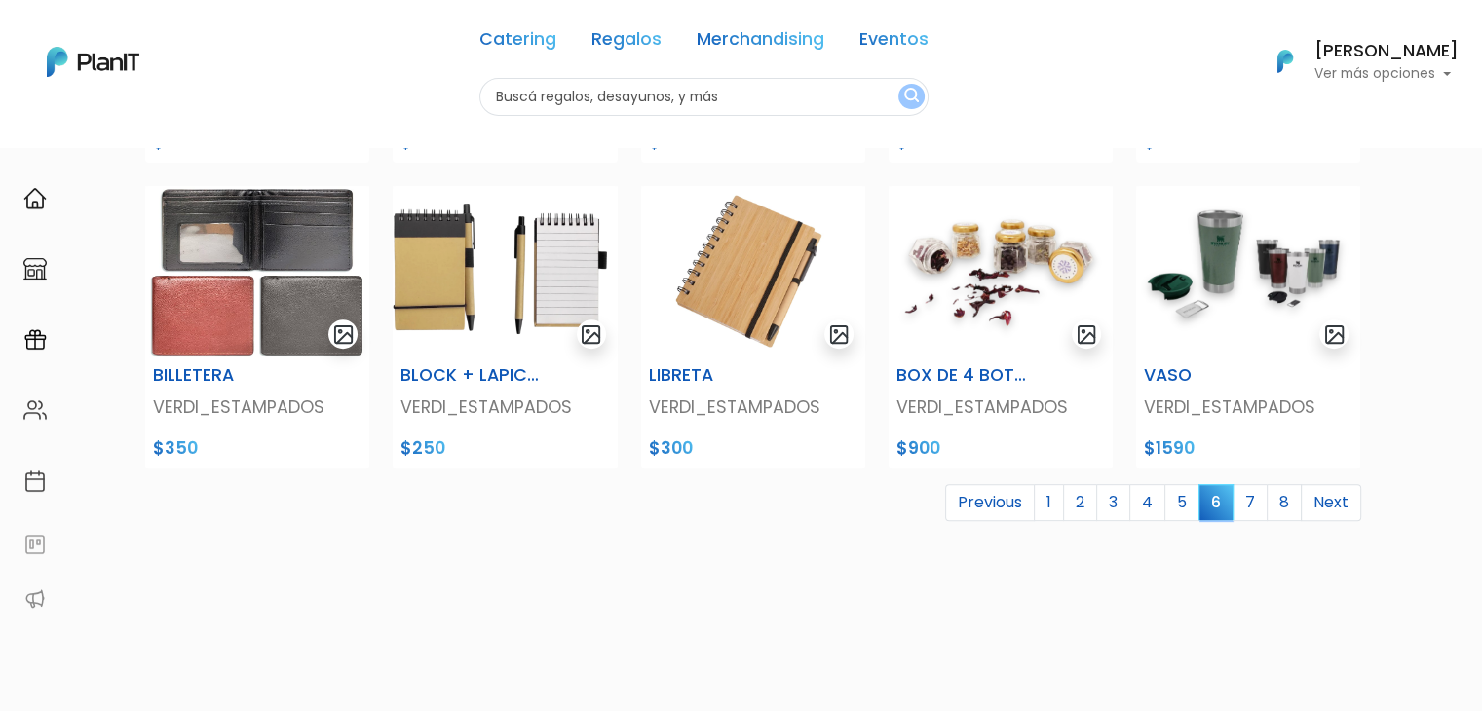
scroll to position [738, 0]
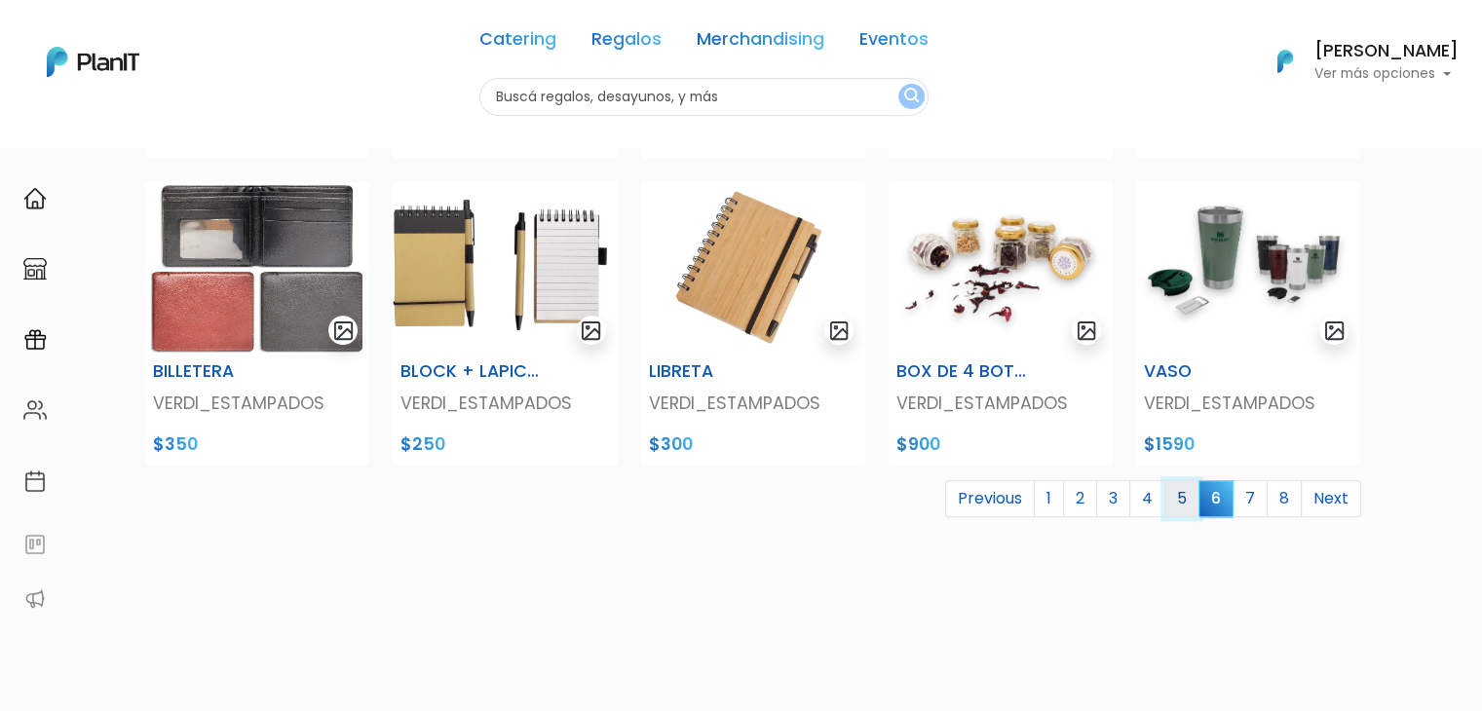
click at [1189, 491] on link "5" at bounding box center [1181, 498] width 35 height 37
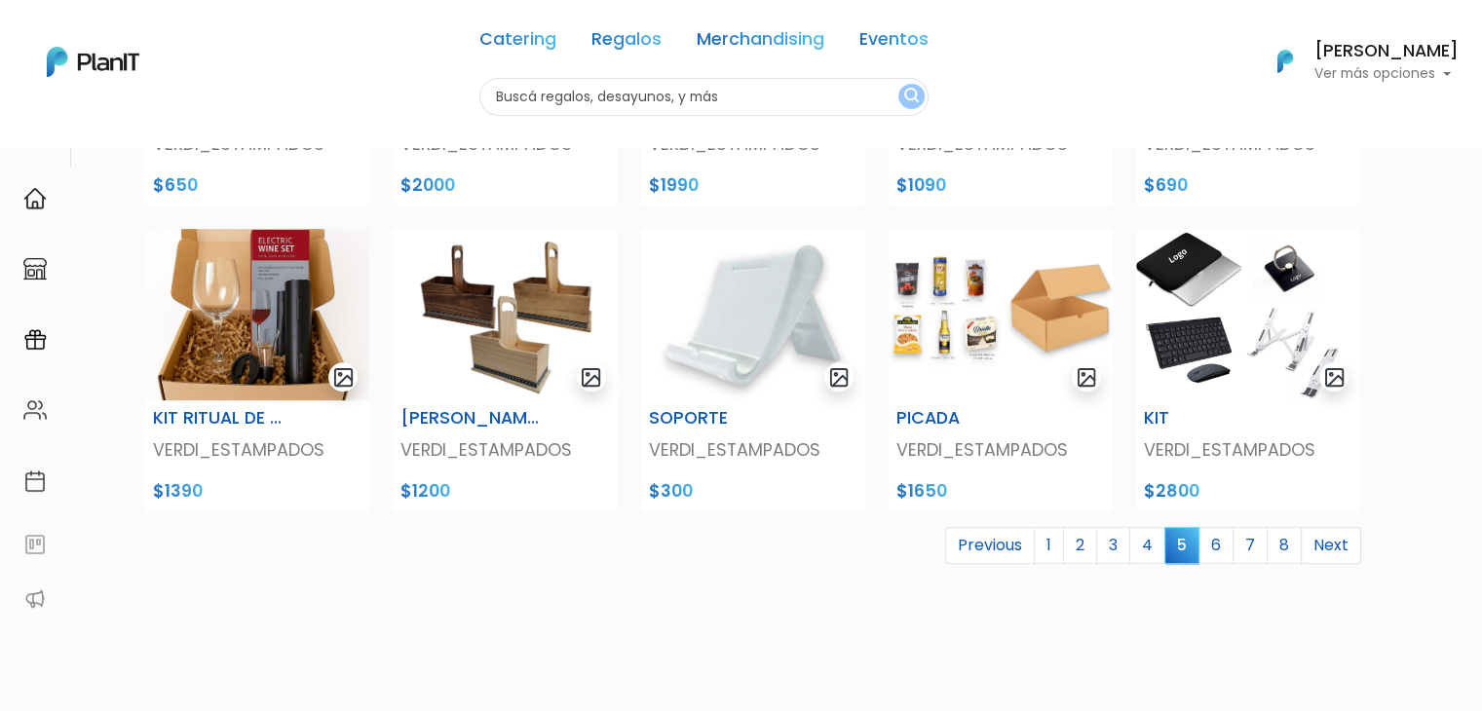
scroll to position [690, 0]
click at [1153, 548] on link "4" at bounding box center [1147, 546] width 36 height 37
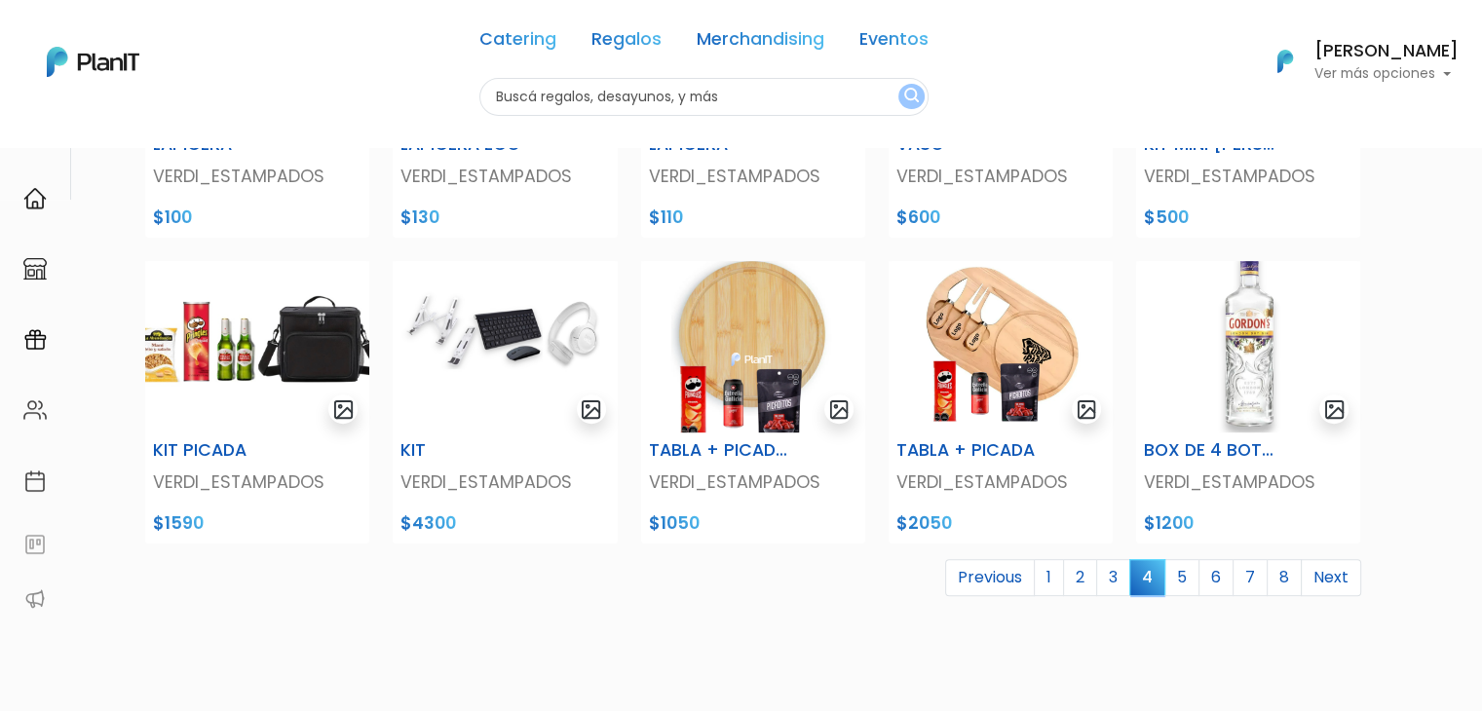
scroll to position [663, 0]
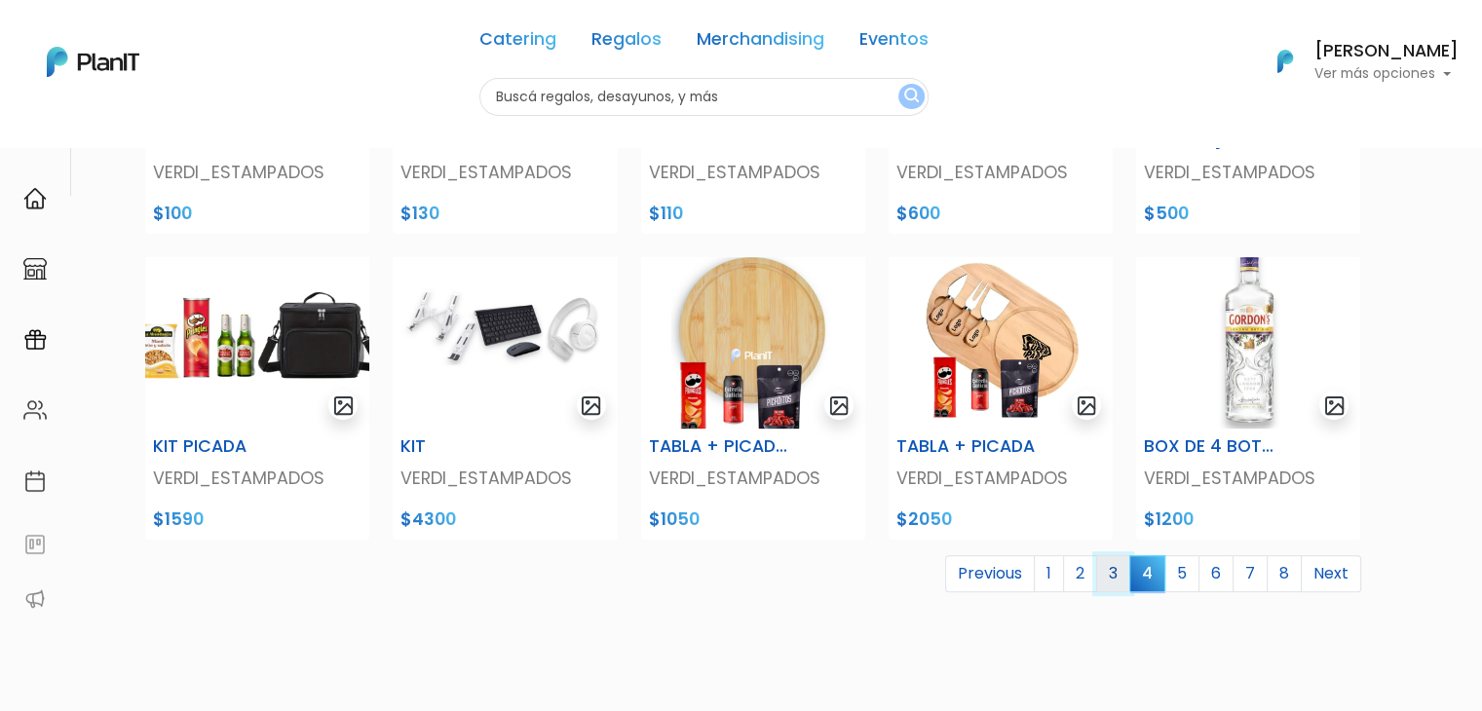
click at [1114, 569] on link "3" at bounding box center [1113, 573] width 34 height 37
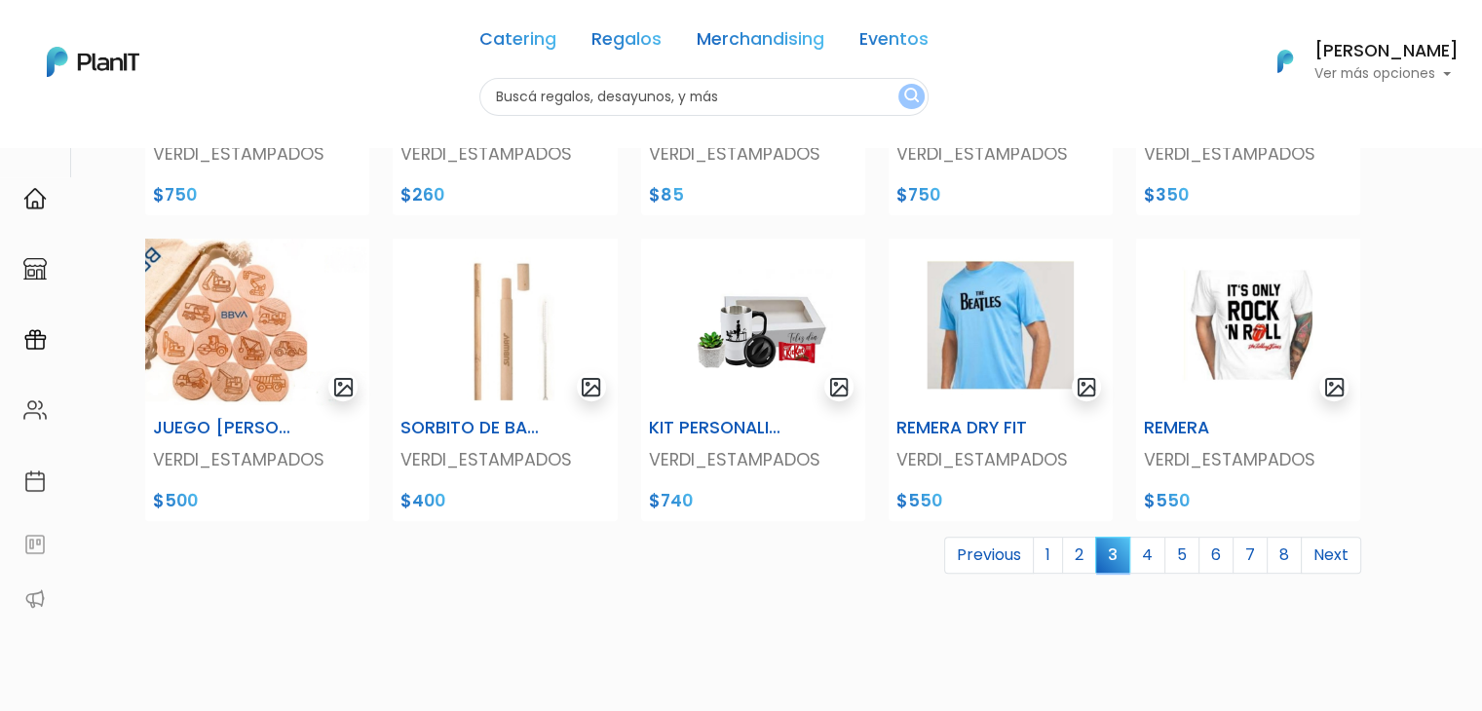
scroll to position [682, 0]
click at [1083, 550] on link "2" at bounding box center [1079, 554] width 34 height 37
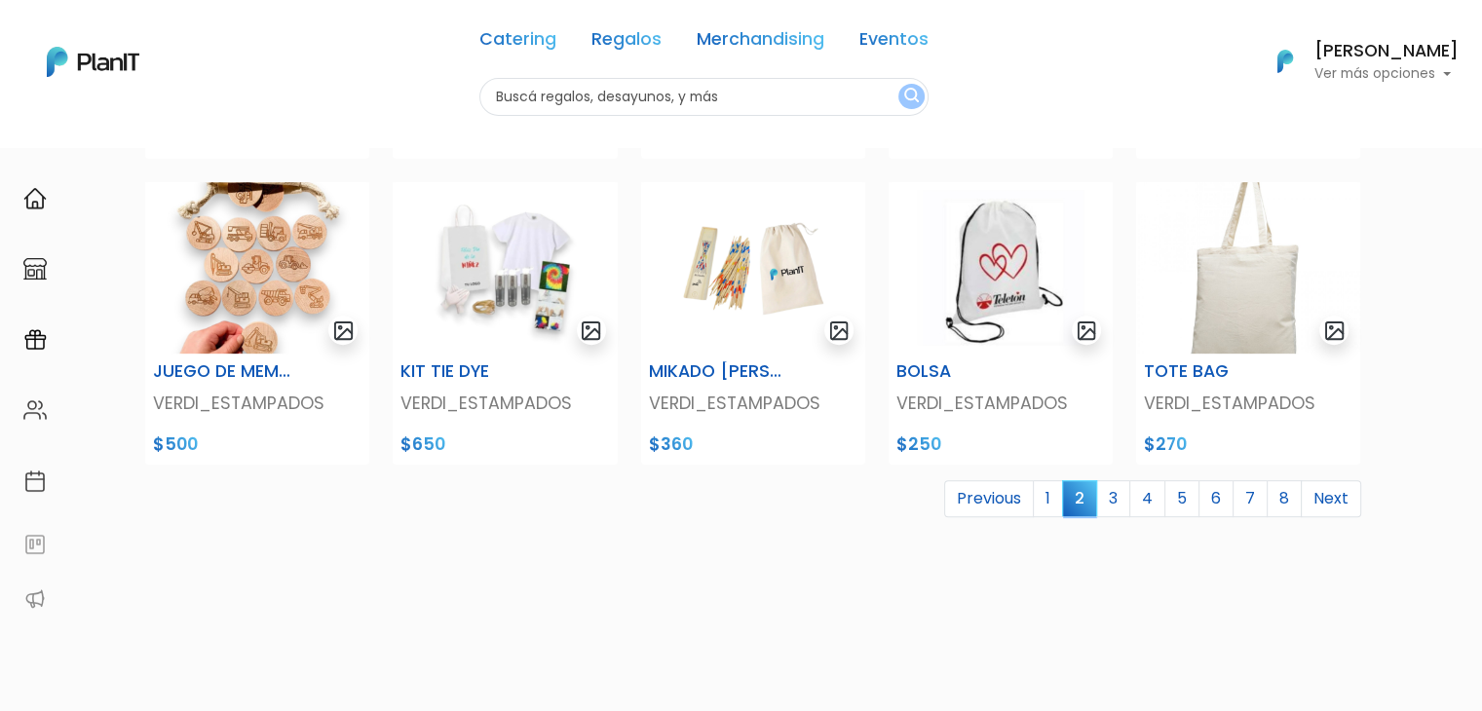
scroll to position [741, 0]
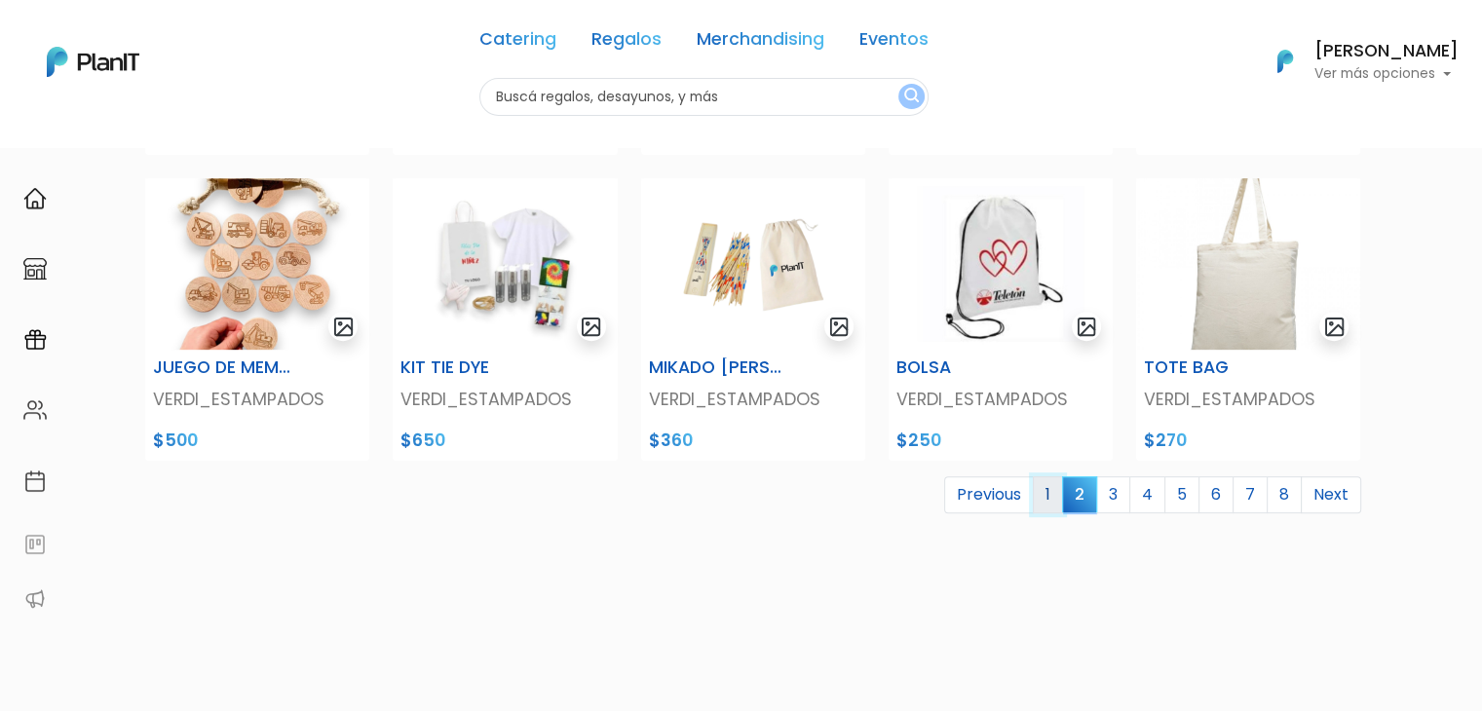
click at [1048, 496] on link "1" at bounding box center [1048, 494] width 30 height 37
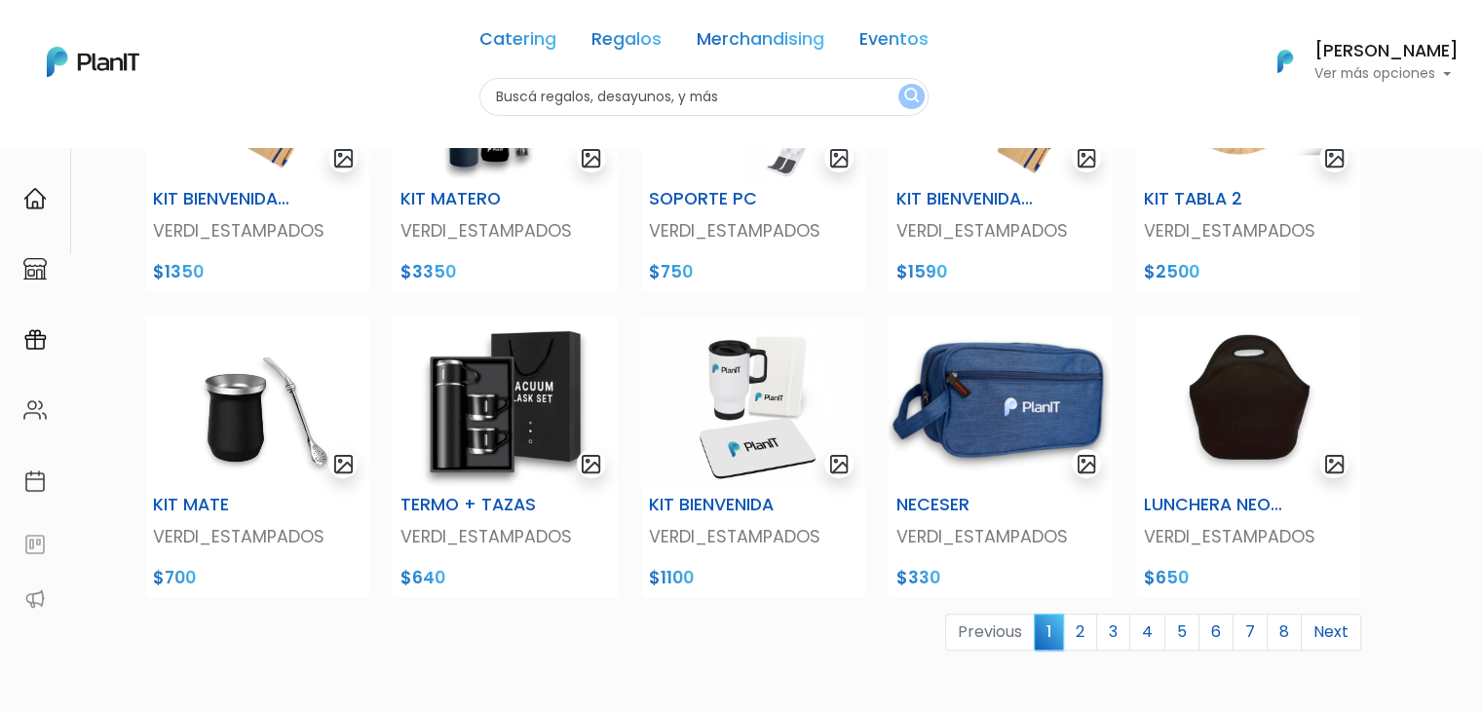
scroll to position [611, 0]
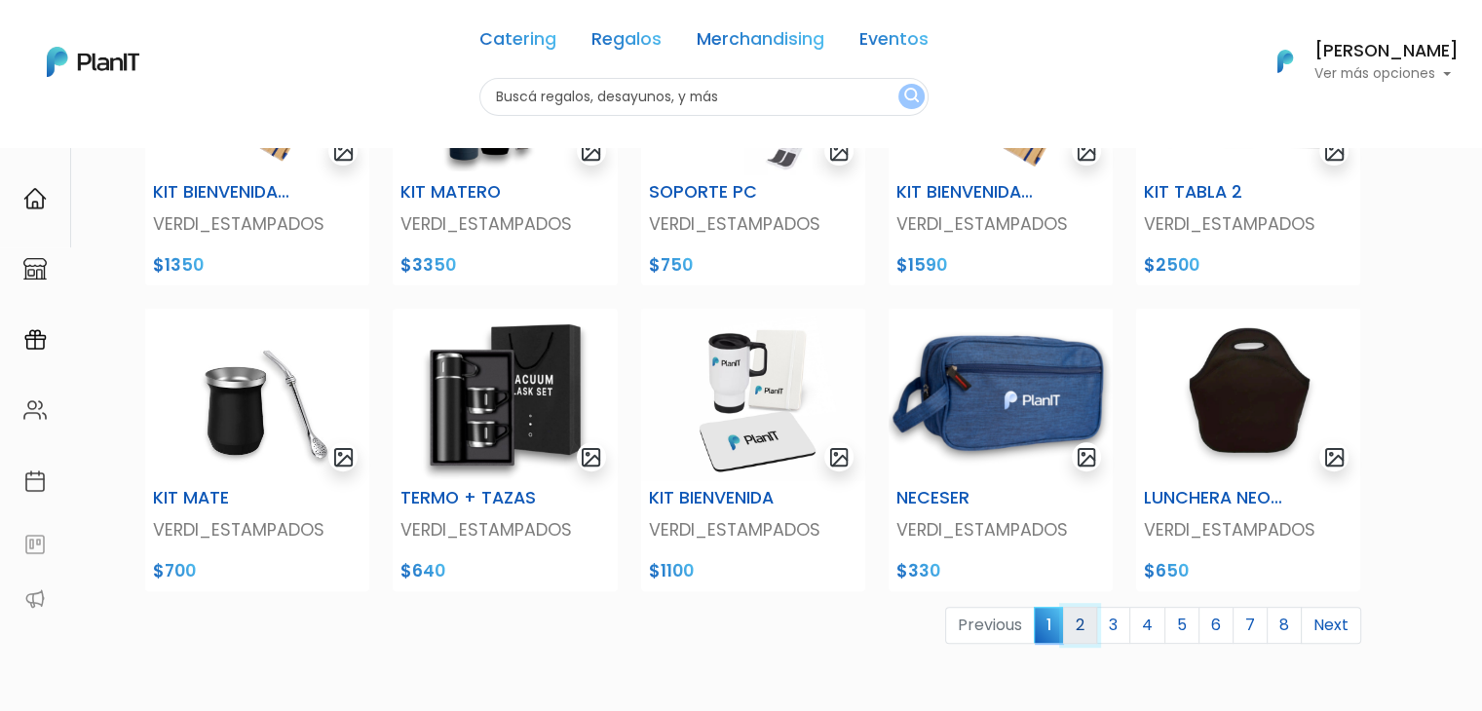
click at [1097, 626] on link "2" at bounding box center [1080, 625] width 34 height 37
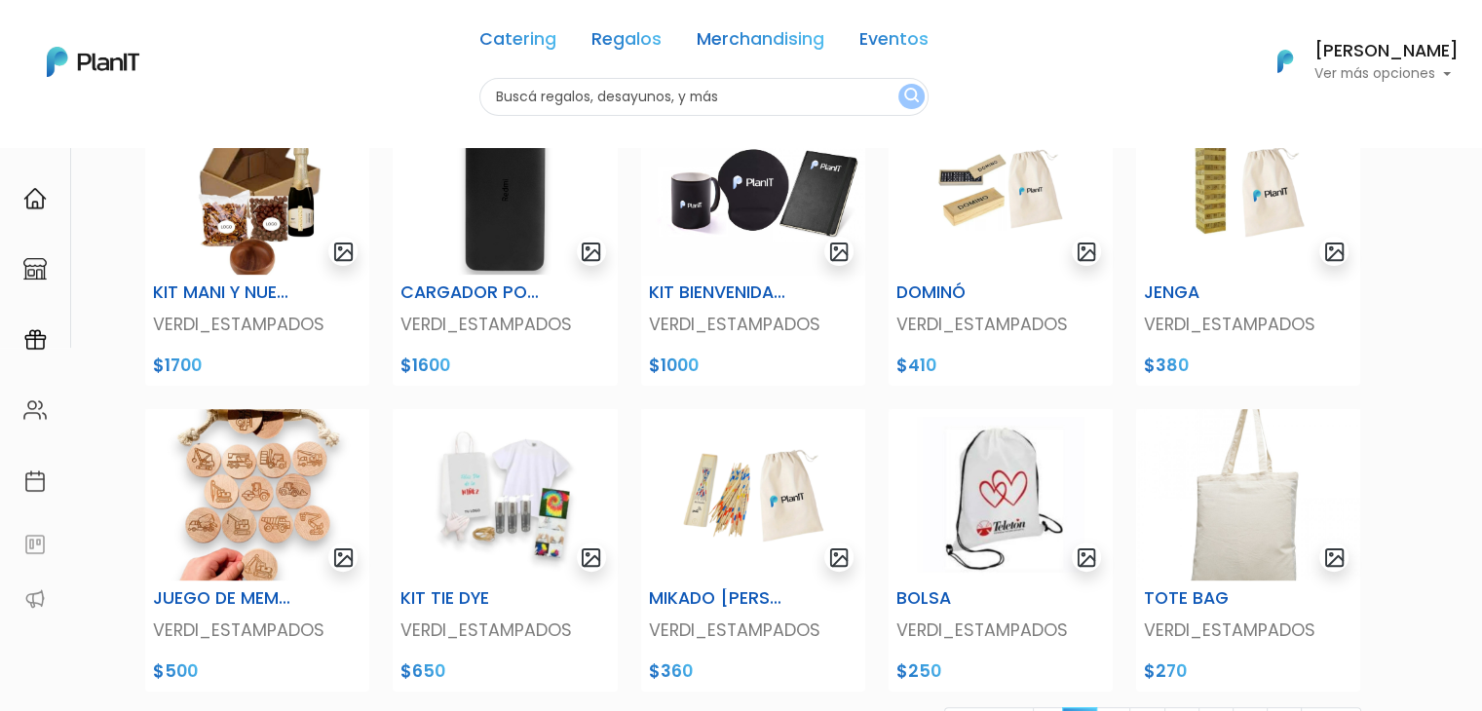
scroll to position [880, 0]
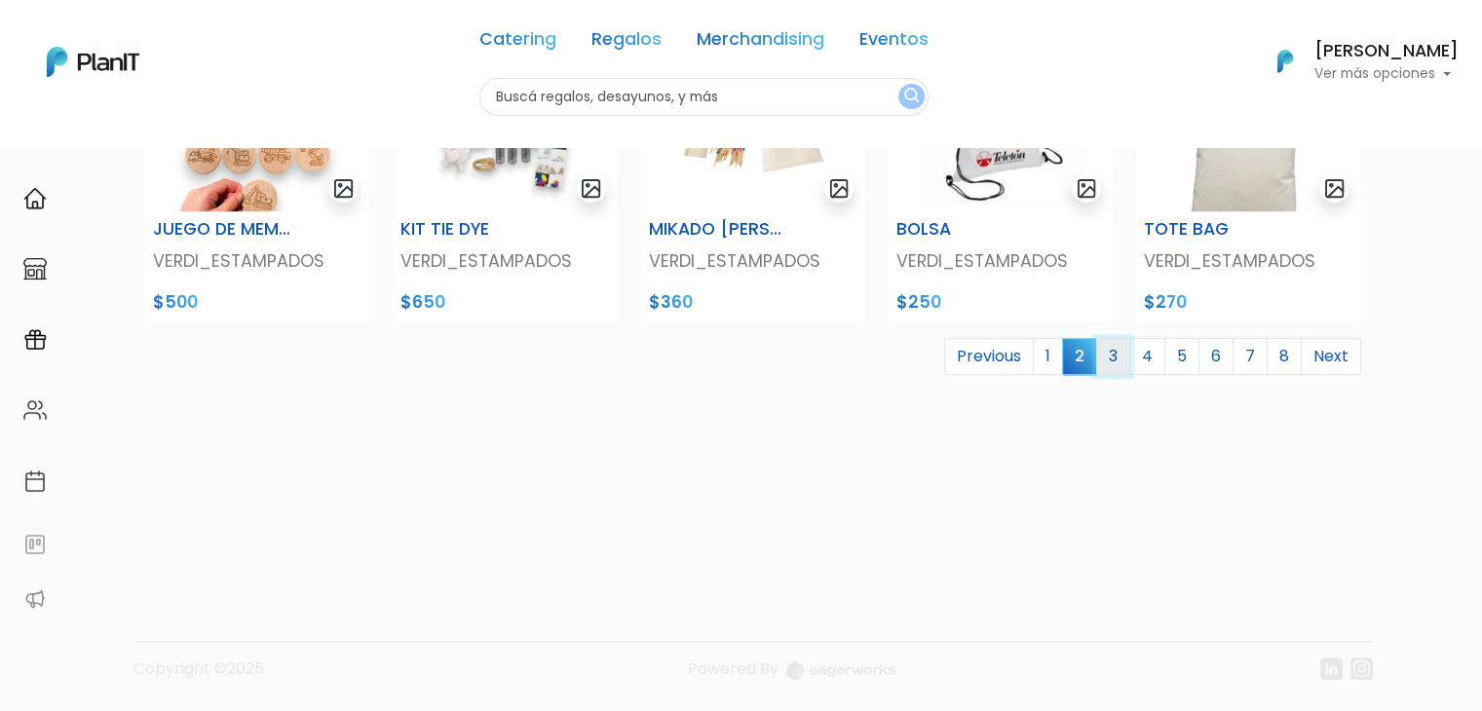
click at [1118, 353] on link "3" at bounding box center [1113, 356] width 34 height 37
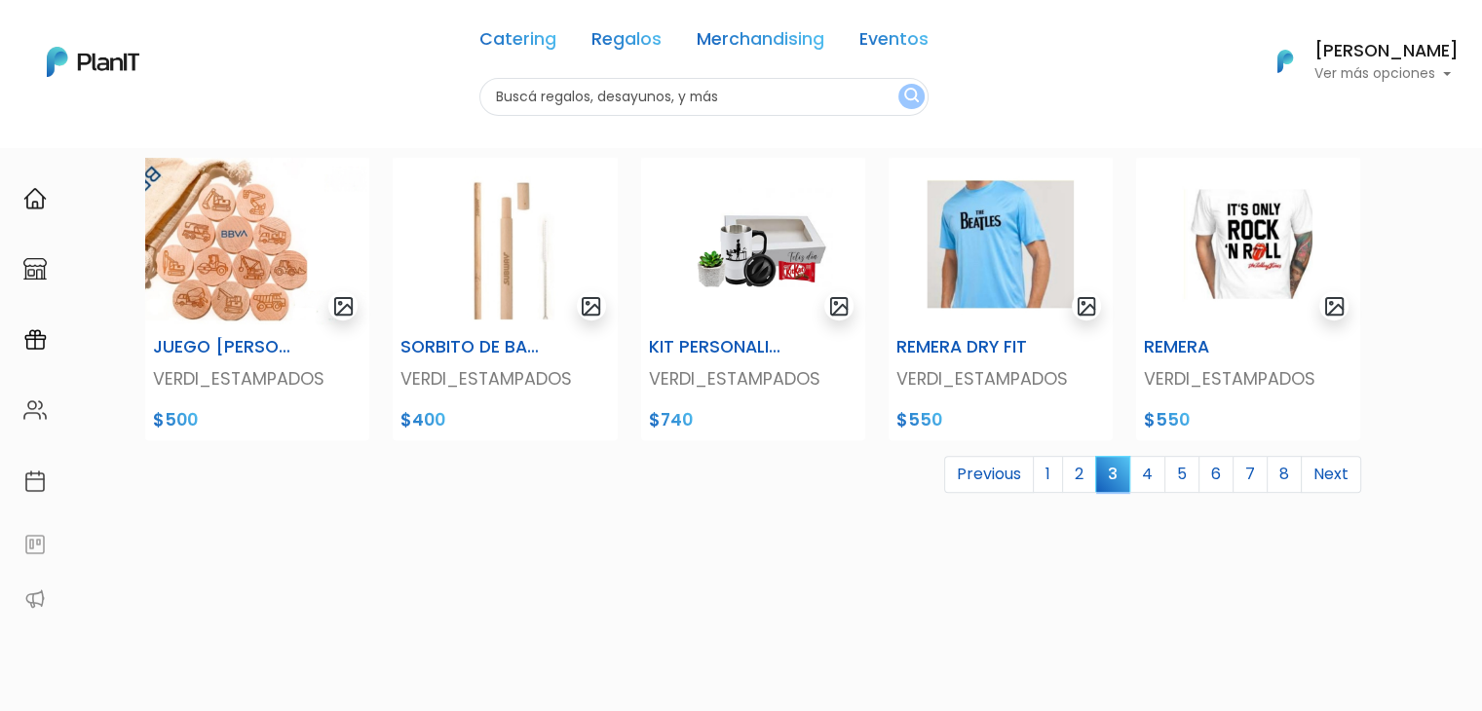
scroll to position [795, 0]
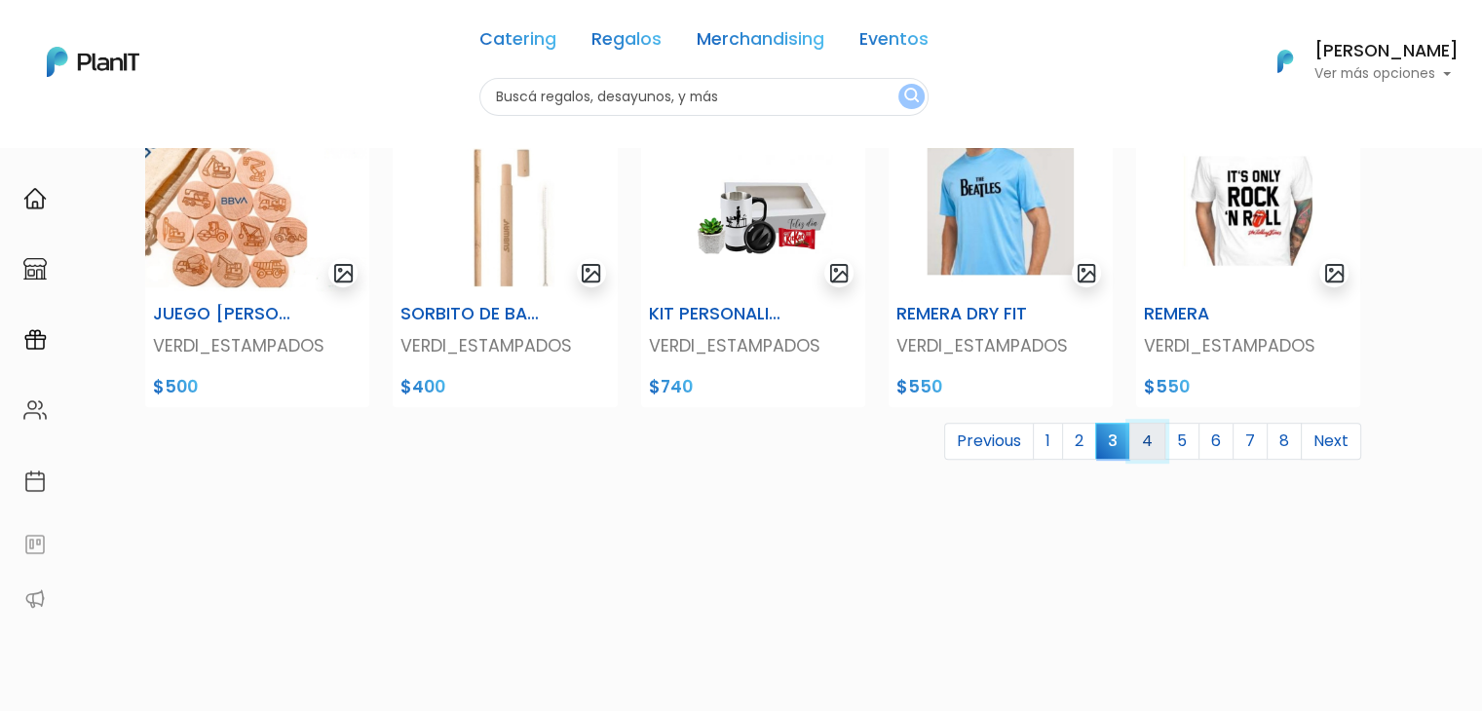
click at [1152, 444] on link "4" at bounding box center [1147, 441] width 36 height 37
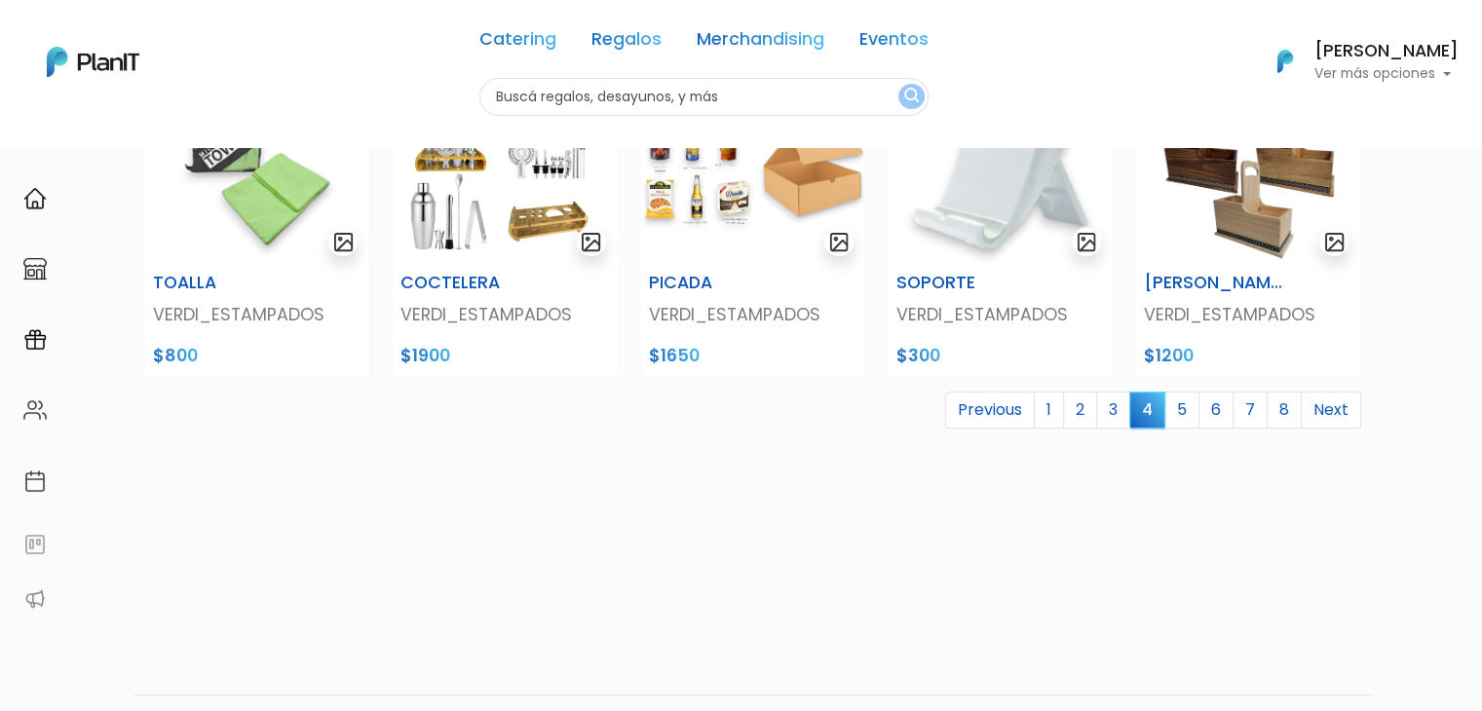
scroll to position [835, 0]
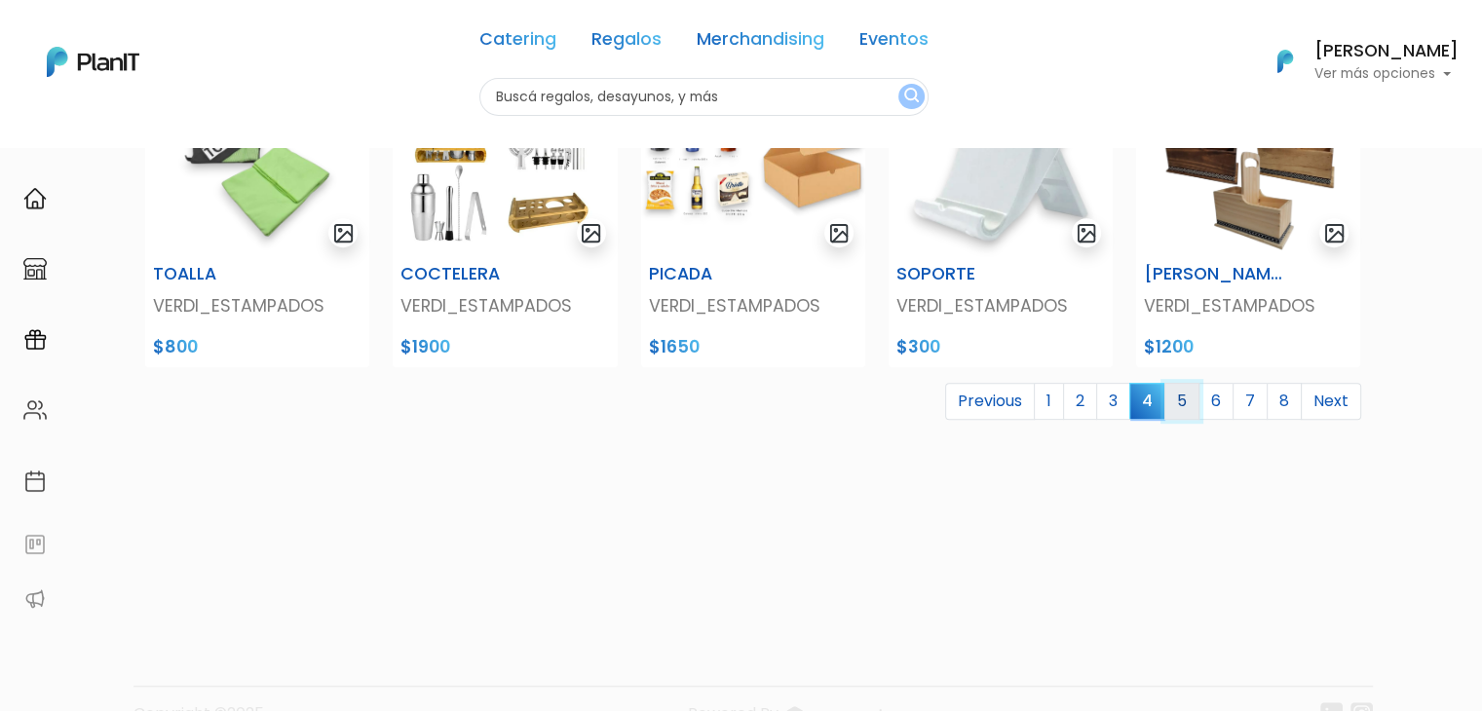
click at [1182, 395] on link "5" at bounding box center [1181, 401] width 35 height 37
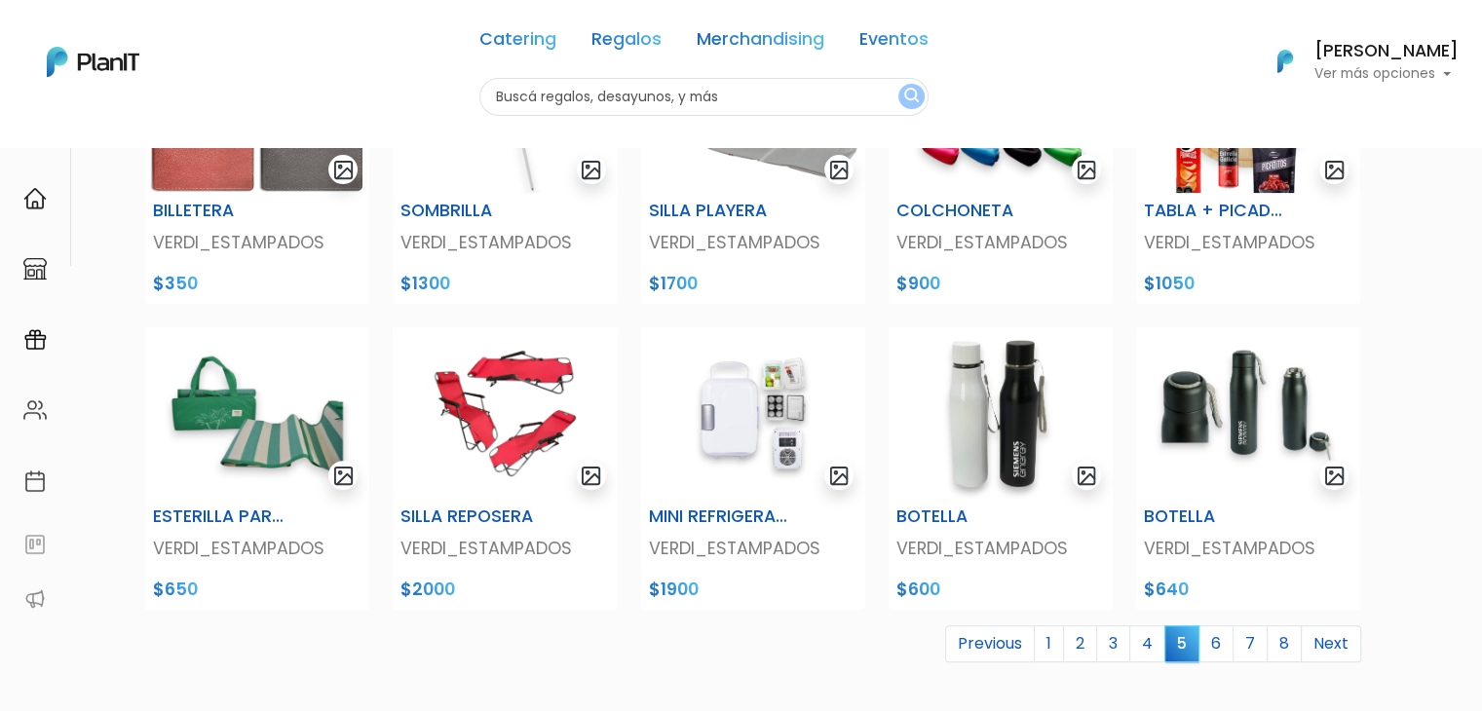
scroll to position [399, 0]
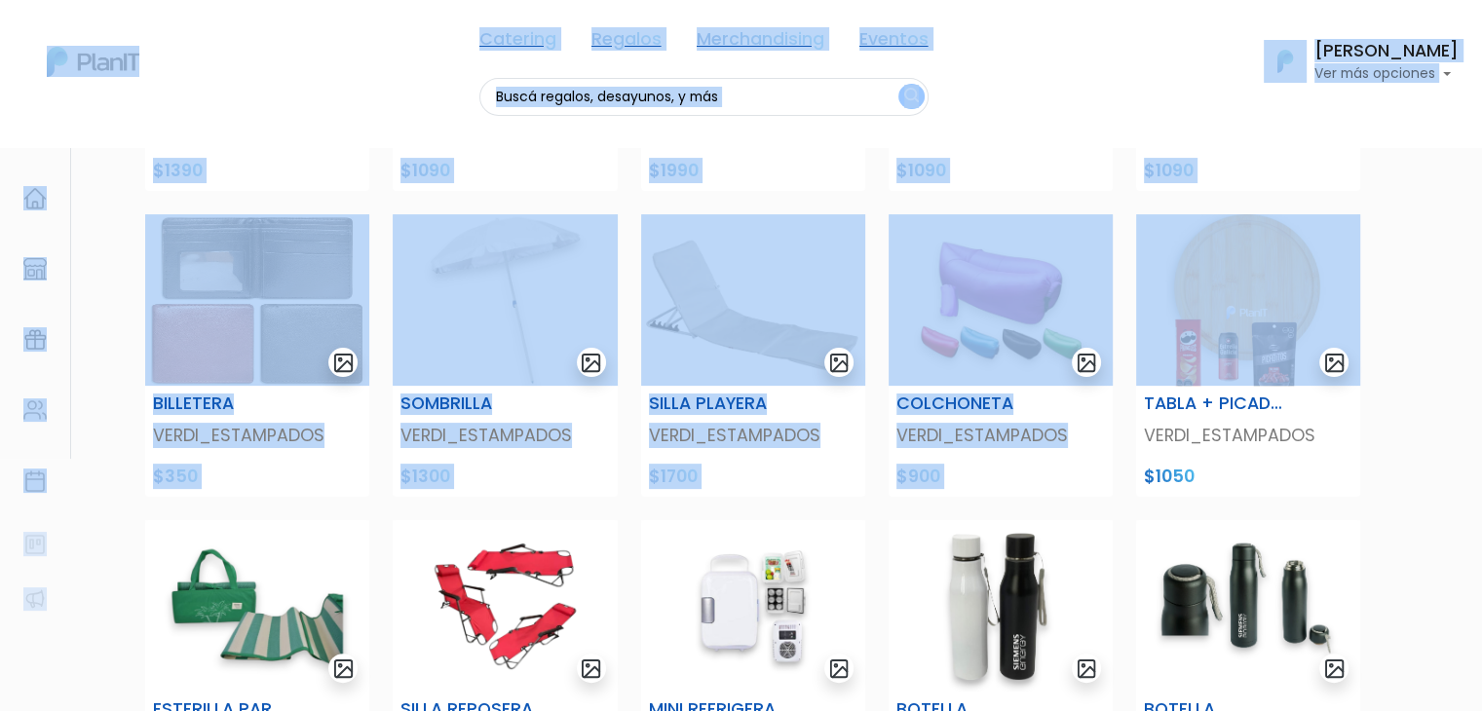
drag, startPoint x: 1480, startPoint y: 356, endPoint x: 1496, endPoint y: 301, distance: 56.7
click at [309, 55] on div "Catering Regalos Merchandising Eventos Catering Regalos Merchandising Eventos C…" at bounding box center [741, 62] width 1482 height 108
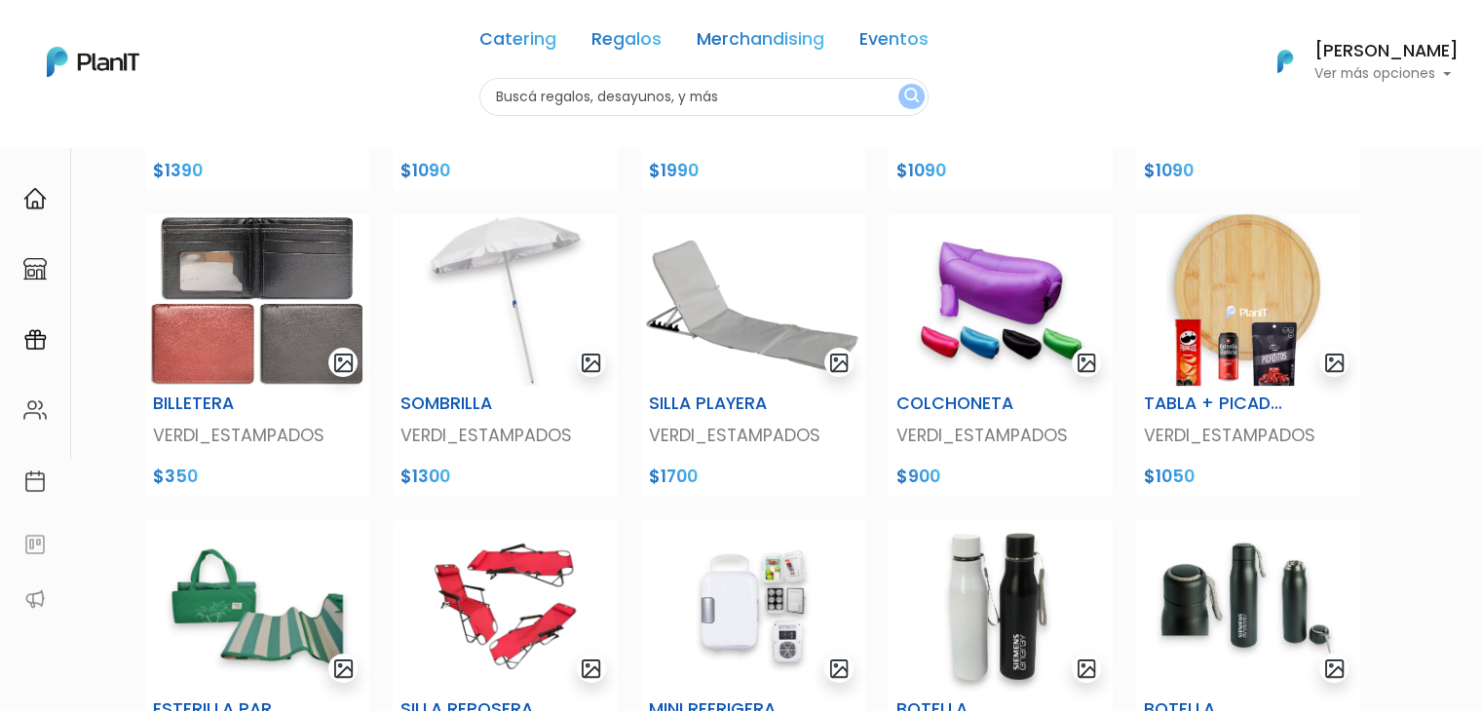
click at [127, 58] on img at bounding box center [93, 62] width 93 height 30
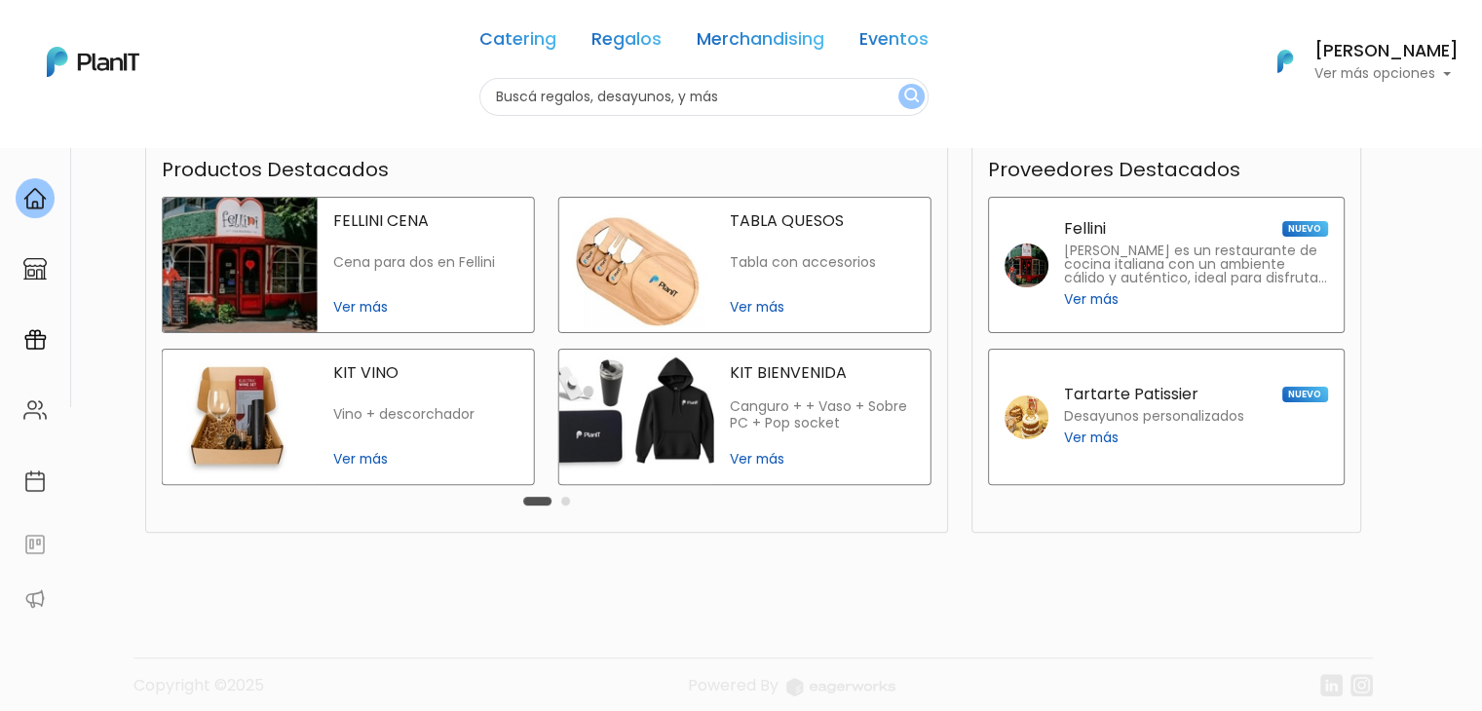
scroll to position [456, 0]
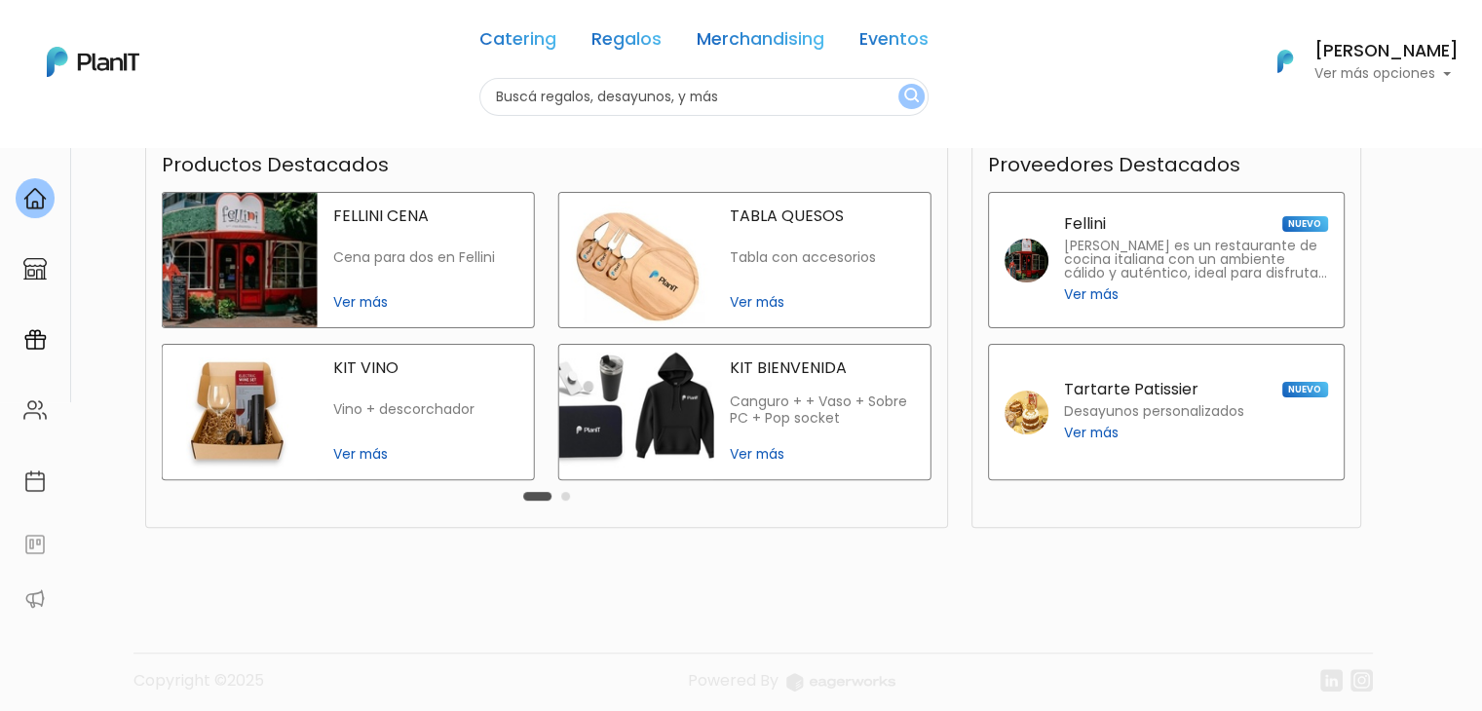
click at [561, 498] on button "Carousel Page 2" at bounding box center [565, 496] width 9 height 9
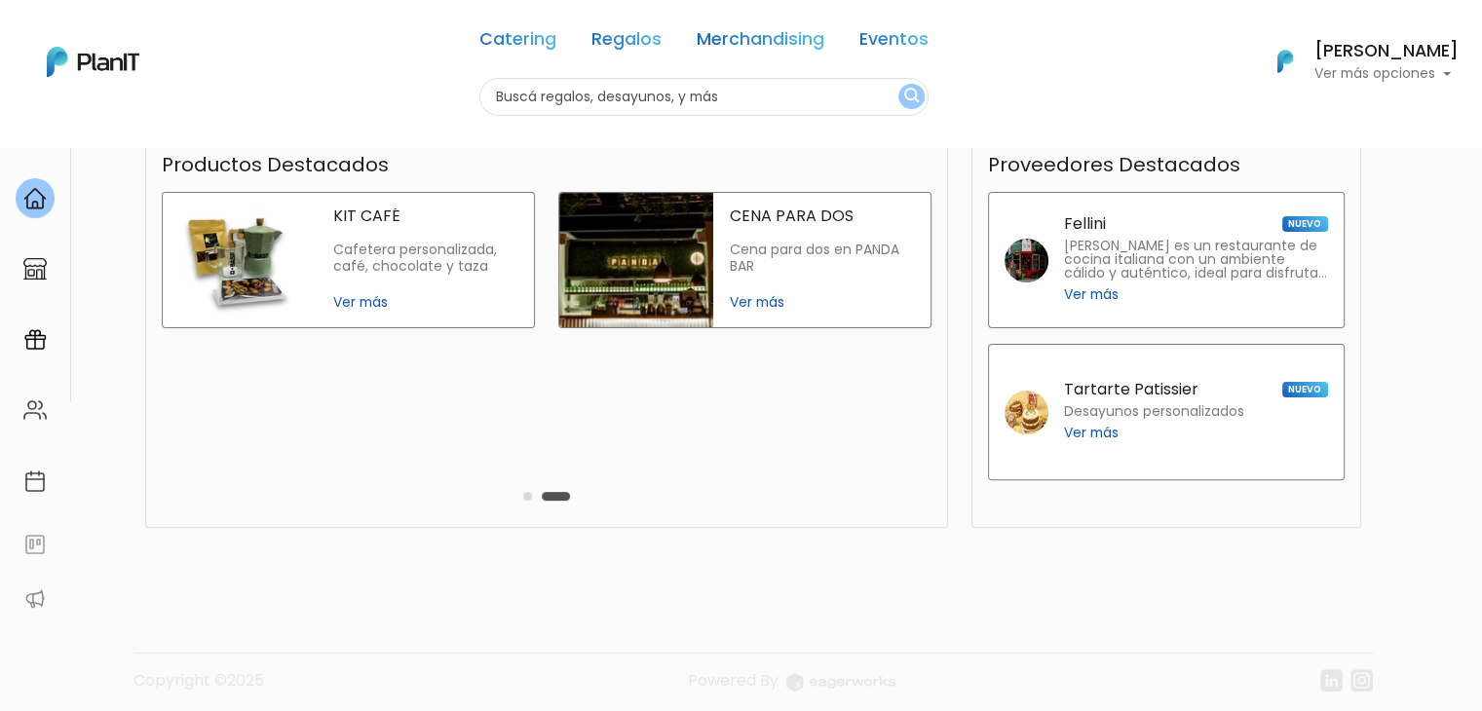
click at [526, 501] on div "Carousel Pagination" at bounding box center [546, 495] width 57 height 23
click at [534, 502] on div "Carousel Pagination" at bounding box center [546, 495] width 57 height 23
click at [534, 501] on div "Carousel Pagination" at bounding box center [546, 495] width 57 height 23
click at [524, 494] on button "Carousel Page 1" at bounding box center [527, 496] width 9 height 9
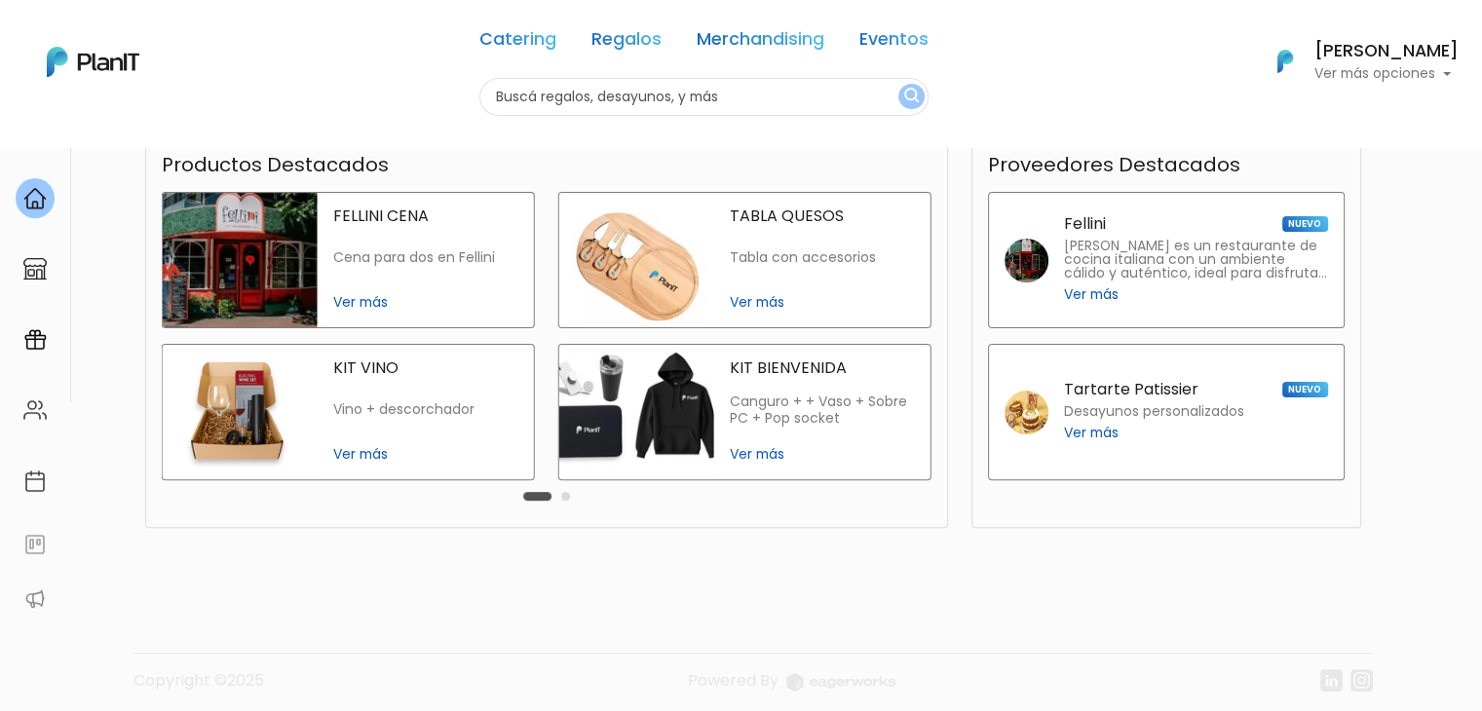
click at [565, 500] on button "Carousel Page 2" at bounding box center [565, 496] width 9 height 9
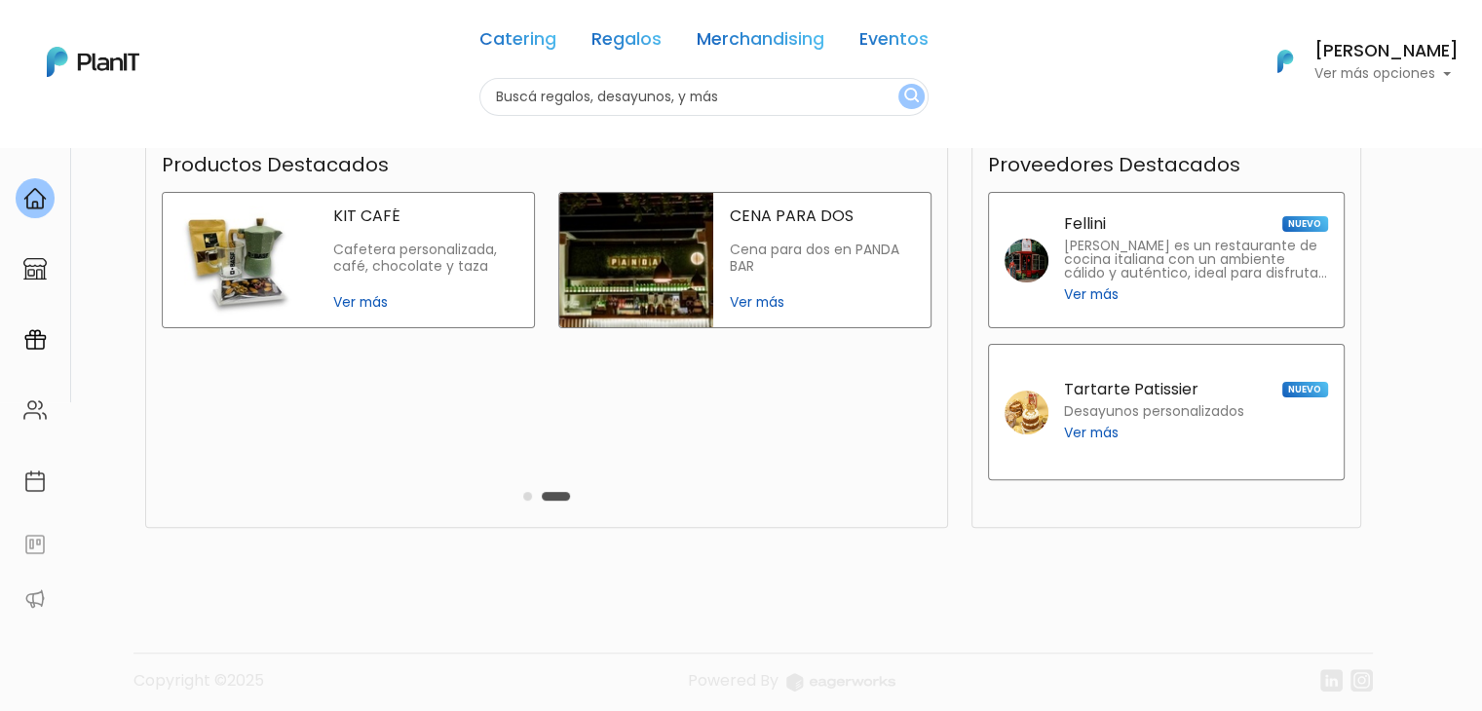
click at [523, 493] on div "Carousel Pagination" at bounding box center [546, 495] width 57 height 23
click at [523, 496] on button "Carousel Page 1" at bounding box center [527, 496] width 9 height 9
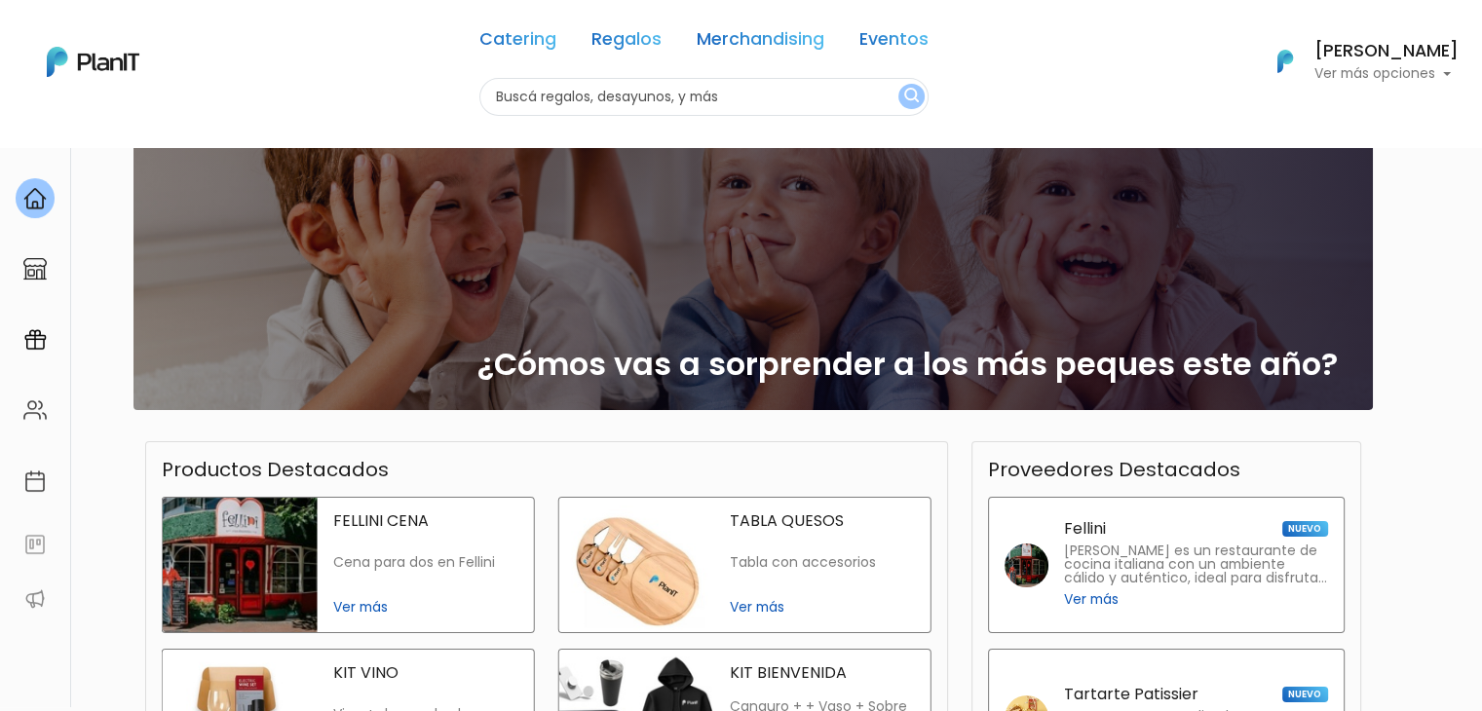
scroll to position [0, 0]
